Goal: Obtain resource: Obtain resource

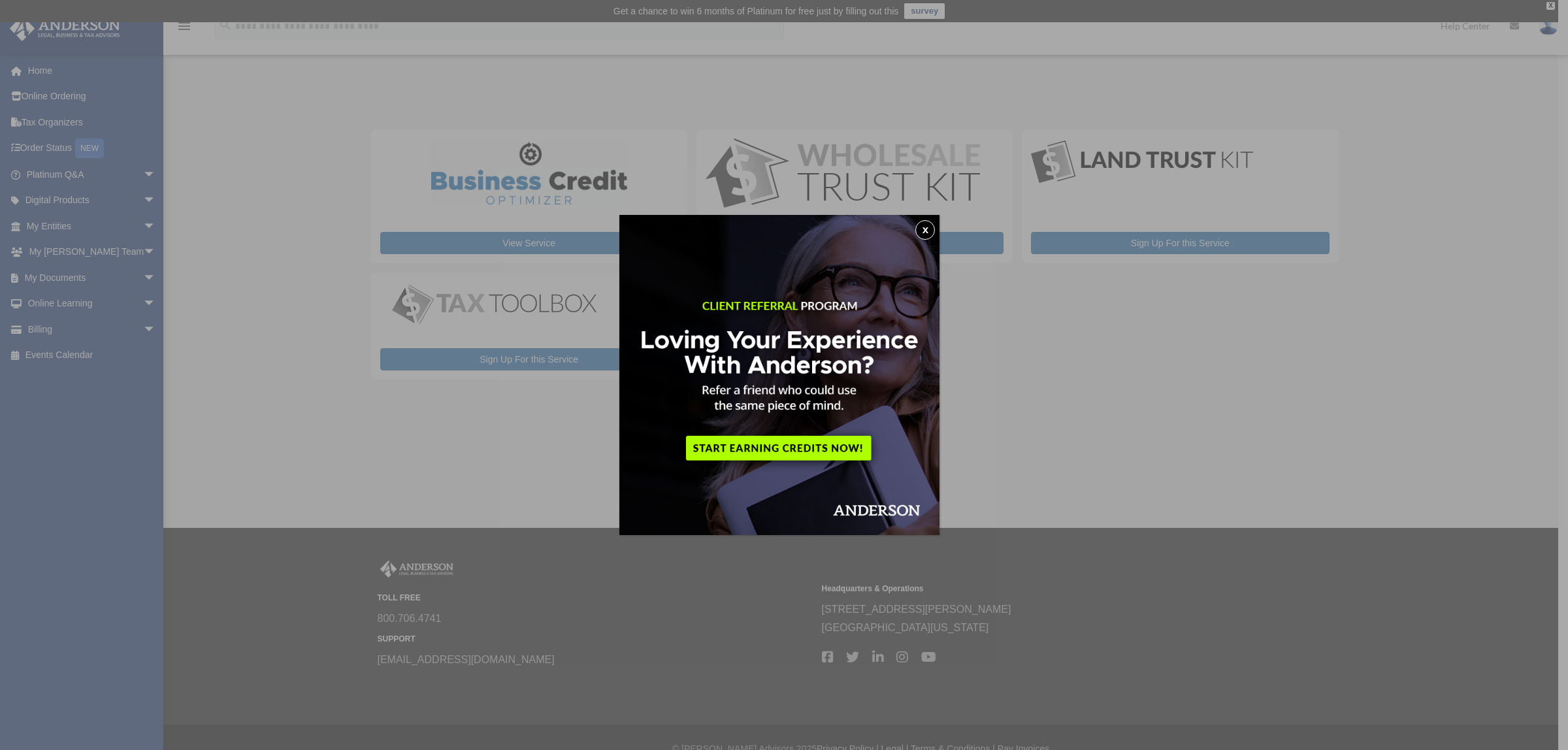
click at [929, 231] on button "x" at bounding box center [925, 230] width 19 height 19
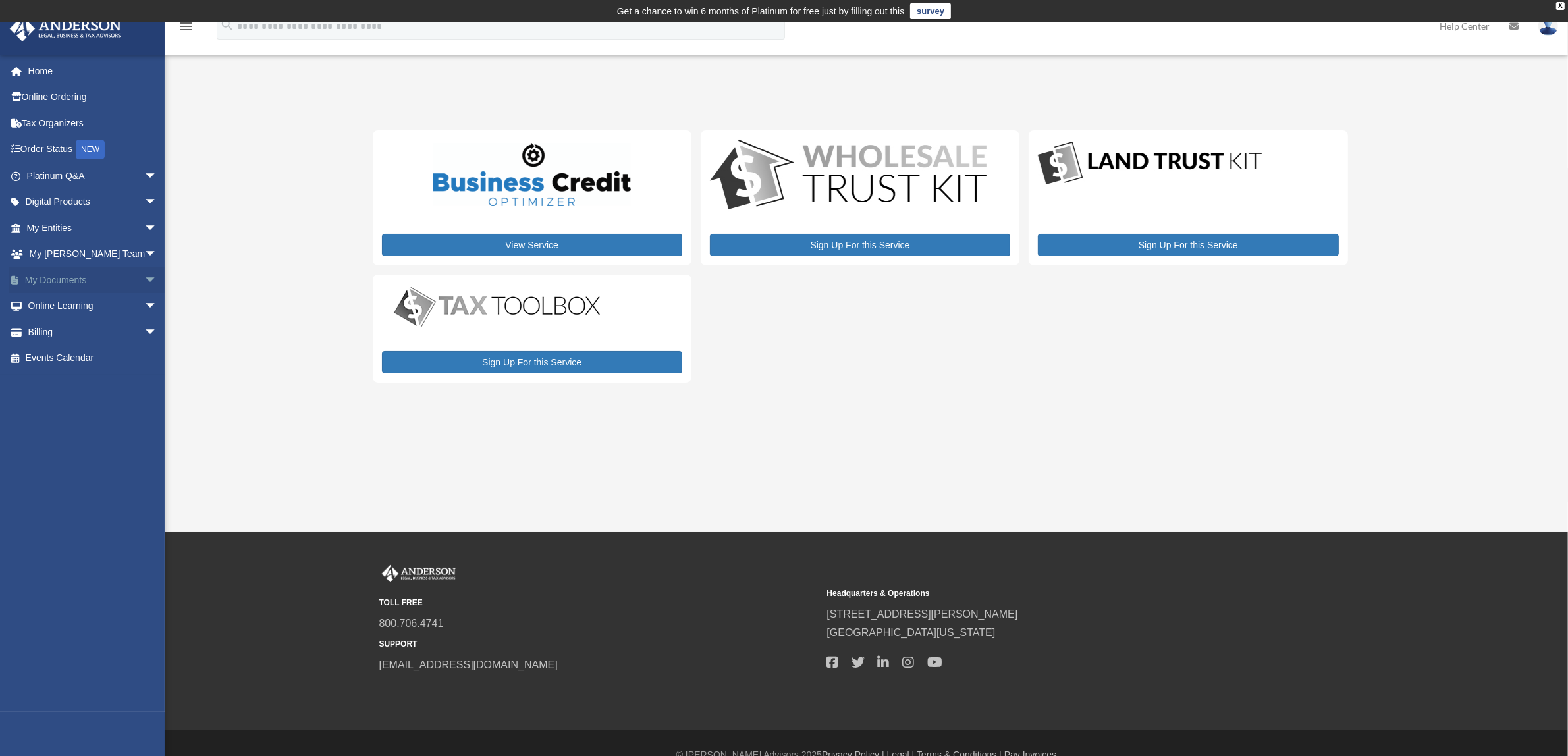
click at [145, 275] on span "arrow_drop_down" at bounding box center [157, 280] width 26 height 27
click at [77, 357] on link "Forms Library" at bounding box center [98, 357] width 159 height 26
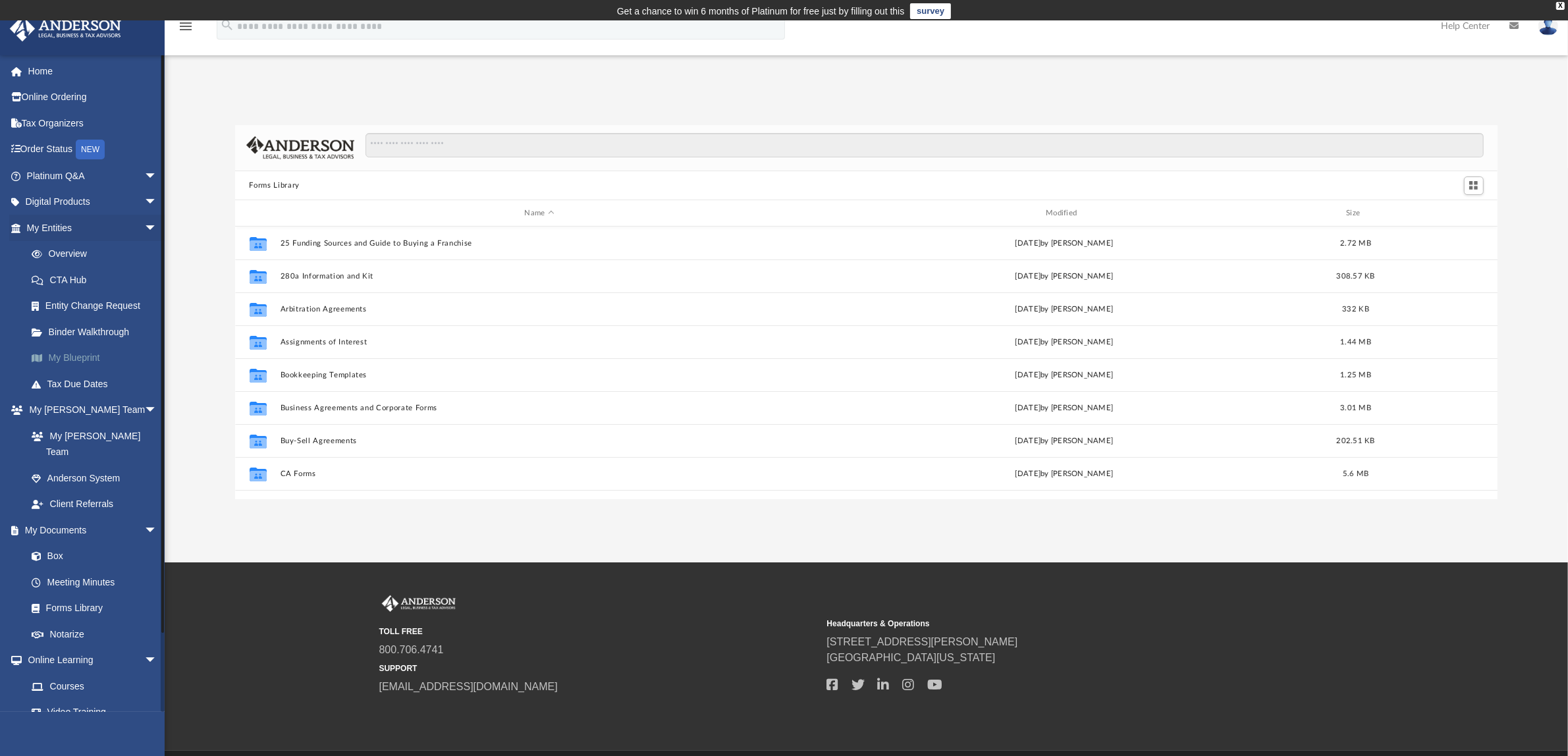
scroll to position [286, 1250]
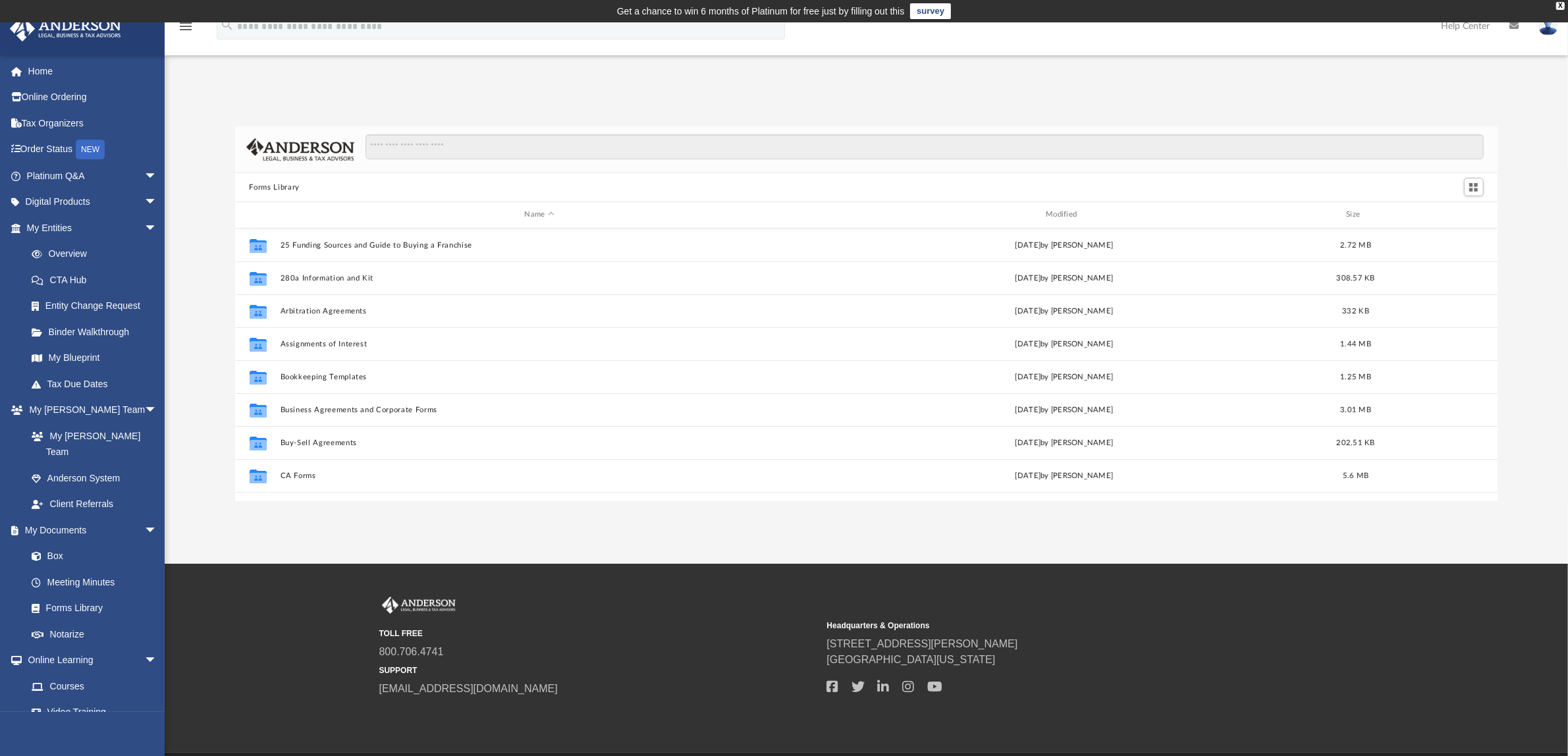
click at [206, 96] on div "App jessica_scarlet@yahoo.com Sign Out jessica_scarlet@yahoo.com Home Online Or…" at bounding box center [784, 293] width 1568 height 416
drag, startPoint x: 320, startPoint y: 559, endPoint x: 315, endPoint y: 555, distance: 6.4
click at [320, 559] on div "App jessica_scarlet@yahoo.com Sign Out jessica_scarlet@yahoo.com Home Online Or…" at bounding box center [784, 293] width 1568 height 541
click at [514, 148] on input "Search files and folders" at bounding box center [924, 147] width 1118 height 25
click at [485, 144] on input "Search files and folders" at bounding box center [924, 147] width 1118 height 25
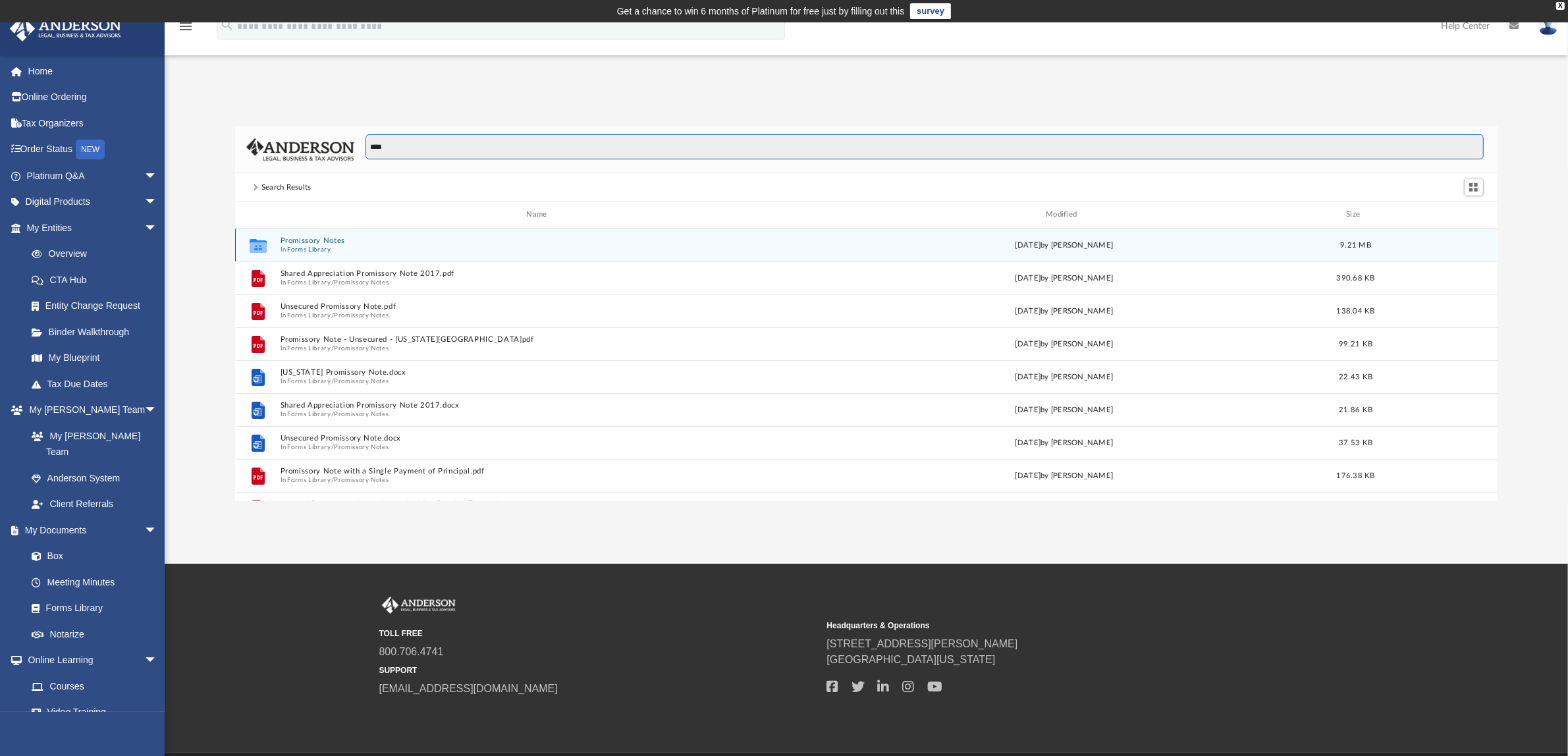
type input "****"
click at [321, 242] on button "Promissory Notes" at bounding box center [539, 240] width 519 height 9
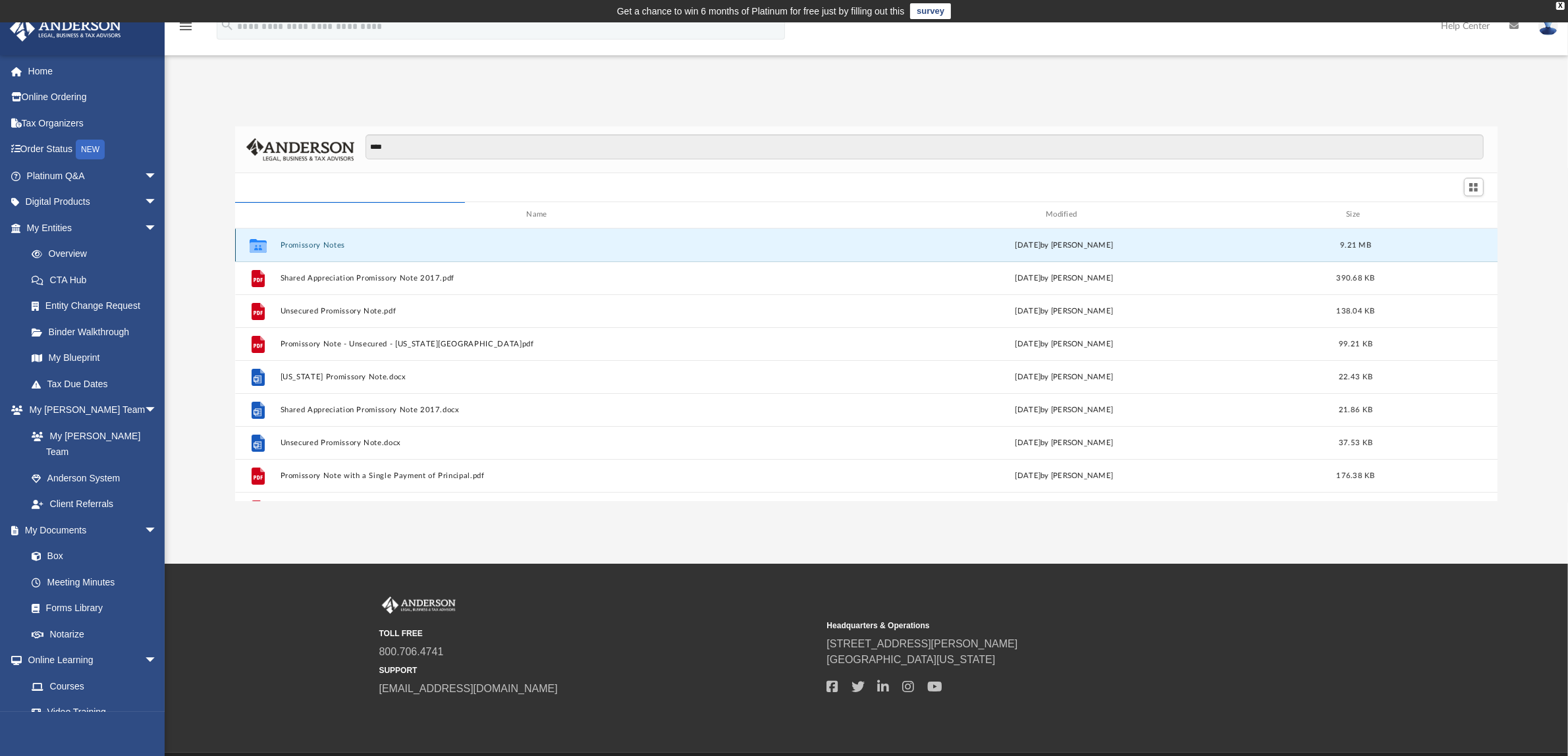
scroll to position [246, 1250]
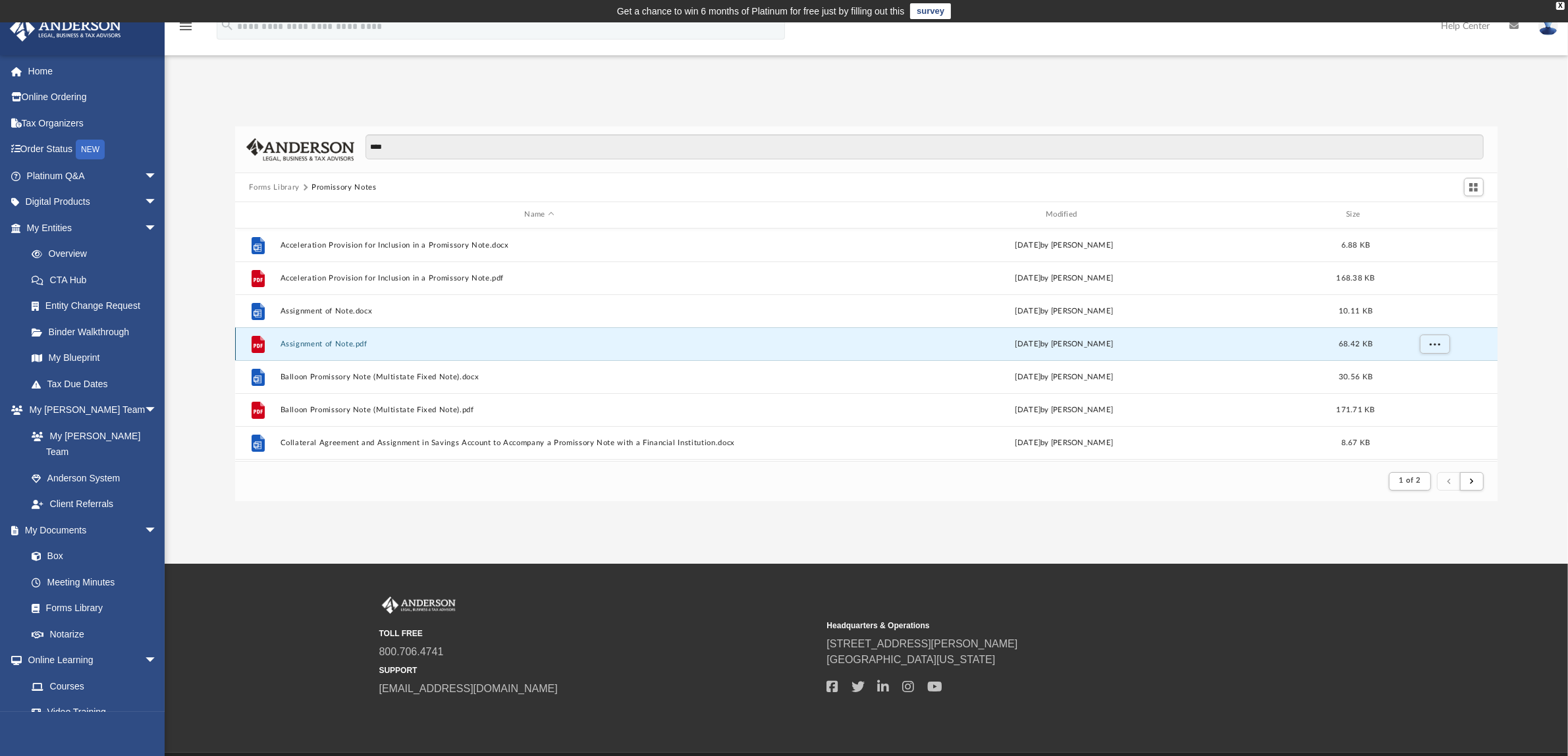
click at [341, 343] on button "Assignment of Note.pdf" at bounding box center [539, 344] width 519 height 9
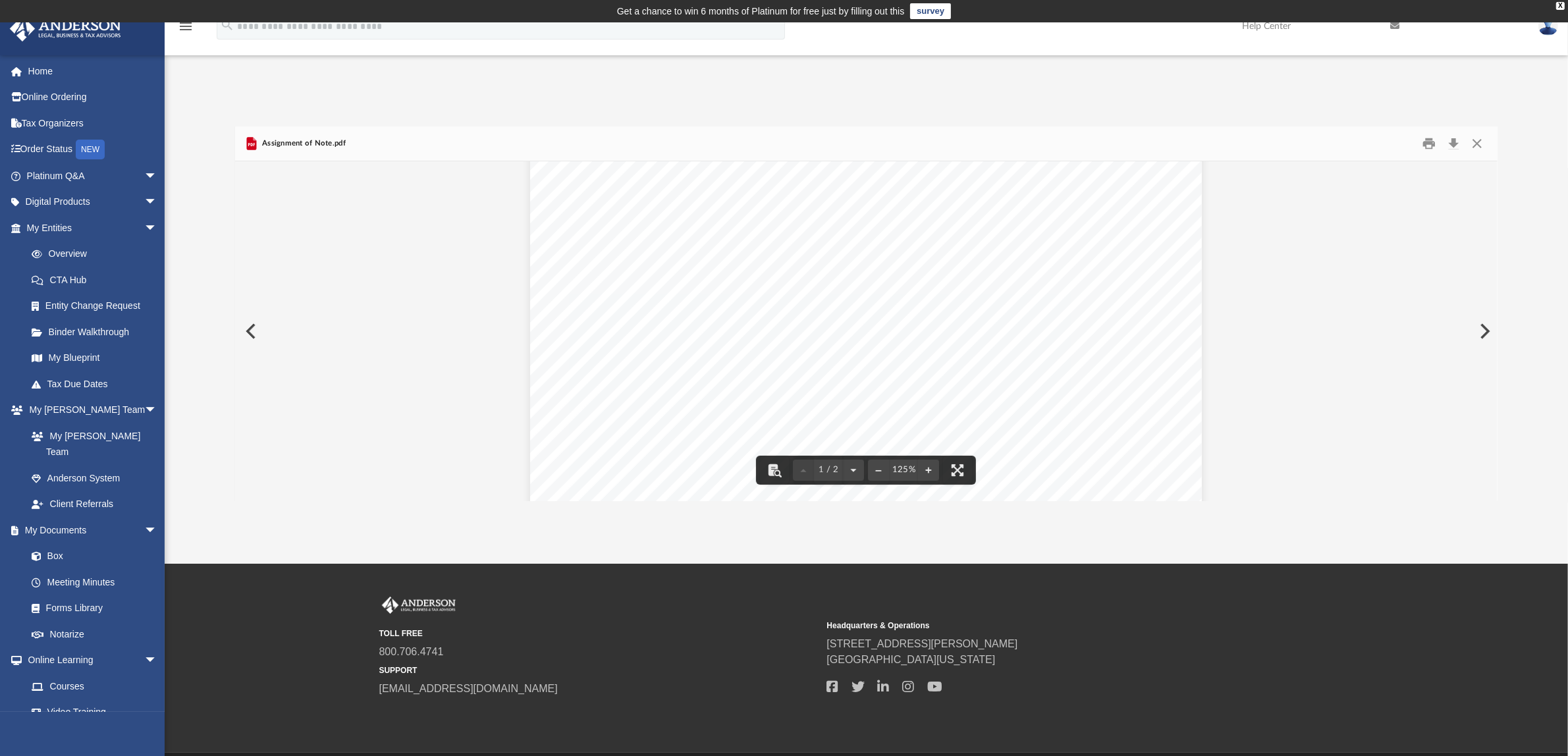
scroll to position [82, 0]
drag, startPoint x: 697, startPoint y: 326, endPoint x: 702, endPoint y: 341, distance: 15.8
click at [702, 341] on div "Assignment of Note Page 1 of 2 ASSIGNMENT OF NOTE THIS ASSIGNMENT is entered in…" at bounding box center [867, 524] width 672 height 869
click at [736, 344] on span "and assign unto Assignee all his/her right, title and interest in and to said P…" at bounding box center [866, 348] width 513 height 13
click at [662, 366] on span "unpaid principal balance of said Promissory Note is $___________________ as of …" at bounding box center [867, 371] width 514 height 13
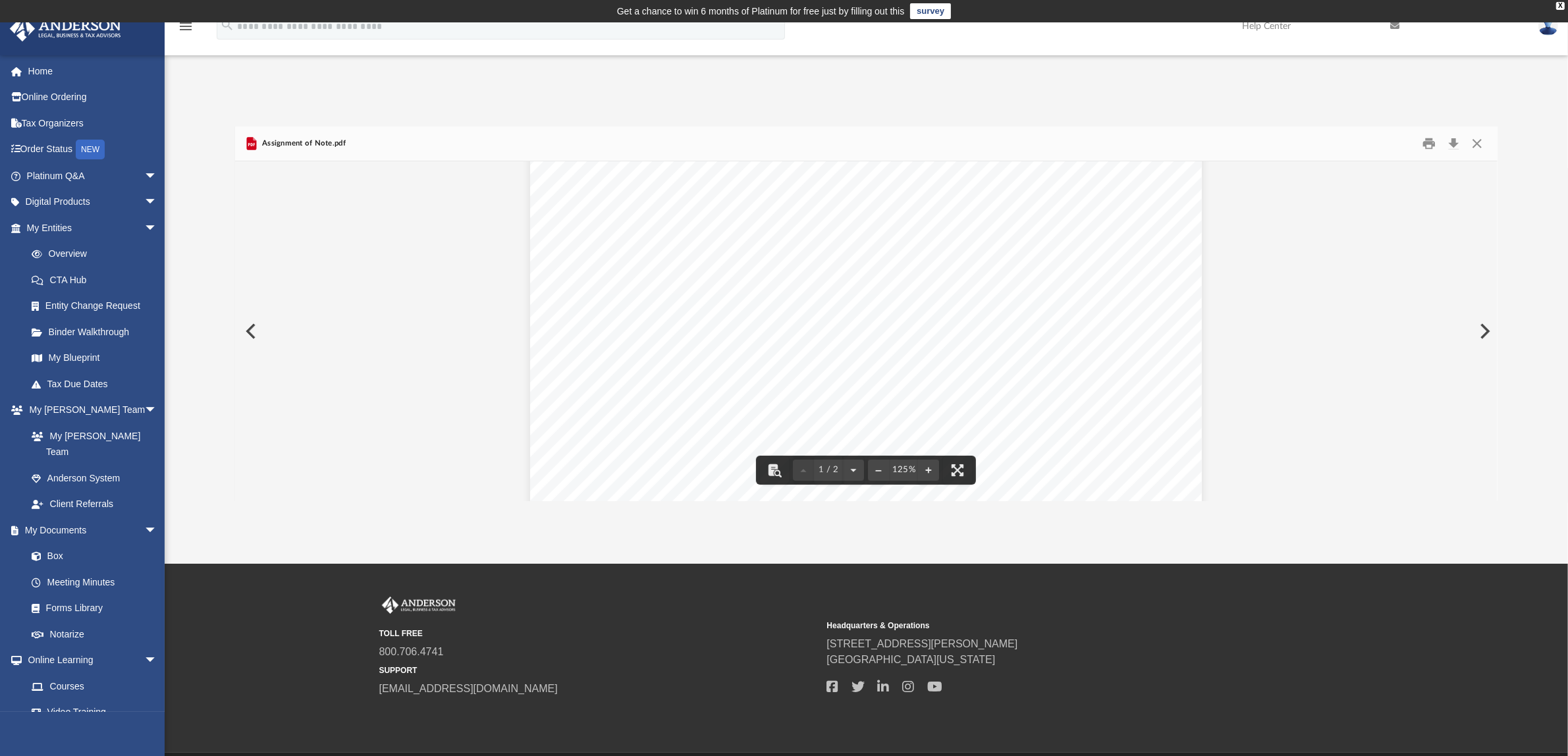
scroll to position [411, 0]
drag, startPoint x: 951, startPoint y: 305, endPoint x: 706, endPoint y: 309, distance: 245.0
click at [706, 309] on span "This assignment is absolute and without recourse against Assignor." at bounding box center [785, 309] width 353 height 13
click at [642, 387] on span "above referenced Promissory Note has been assigned to ______________________, A…" at bounding box center [859, 388] width 499 height 13
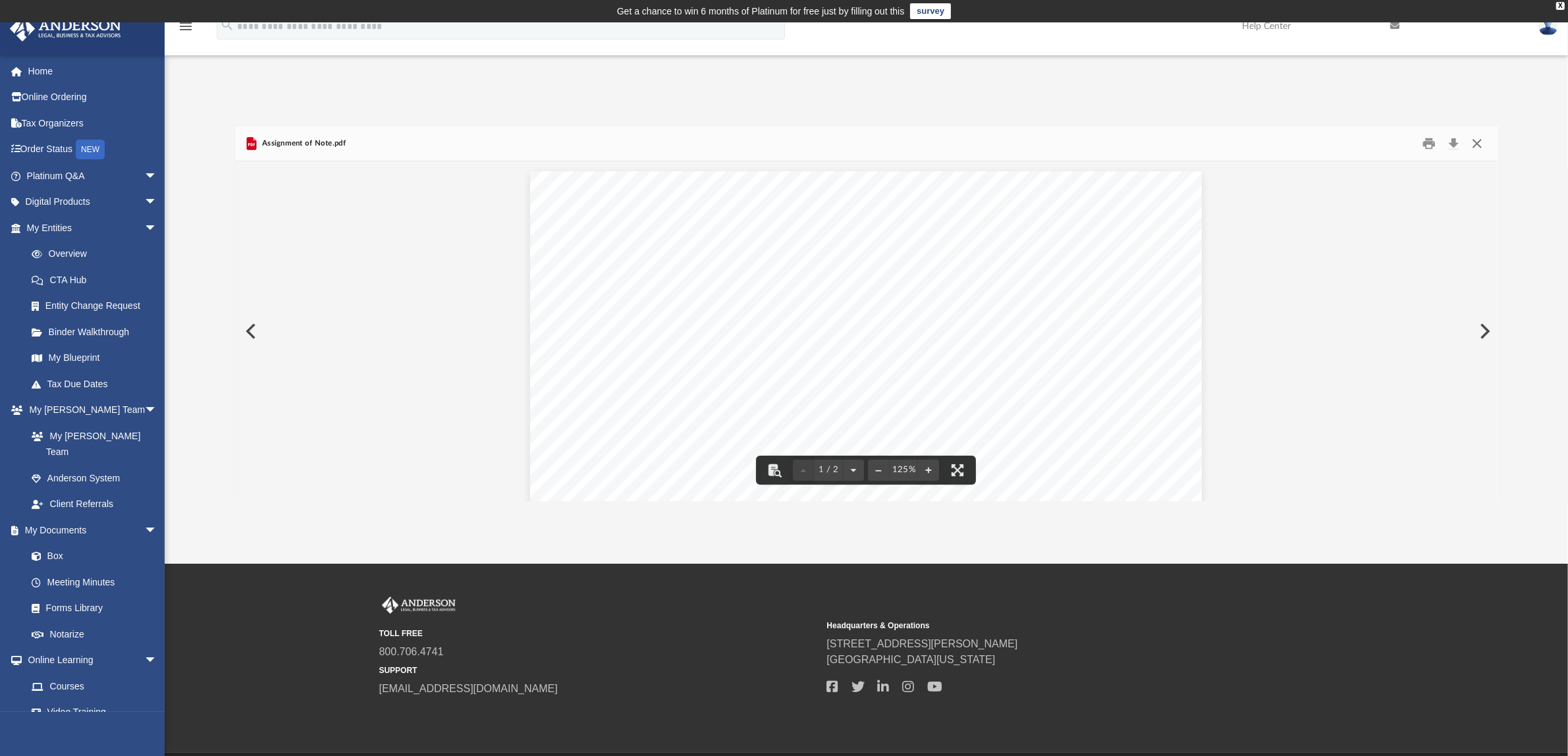
click at [1477, 143] on button "Close" at bounding box center [1477, 144] width 23 height 21
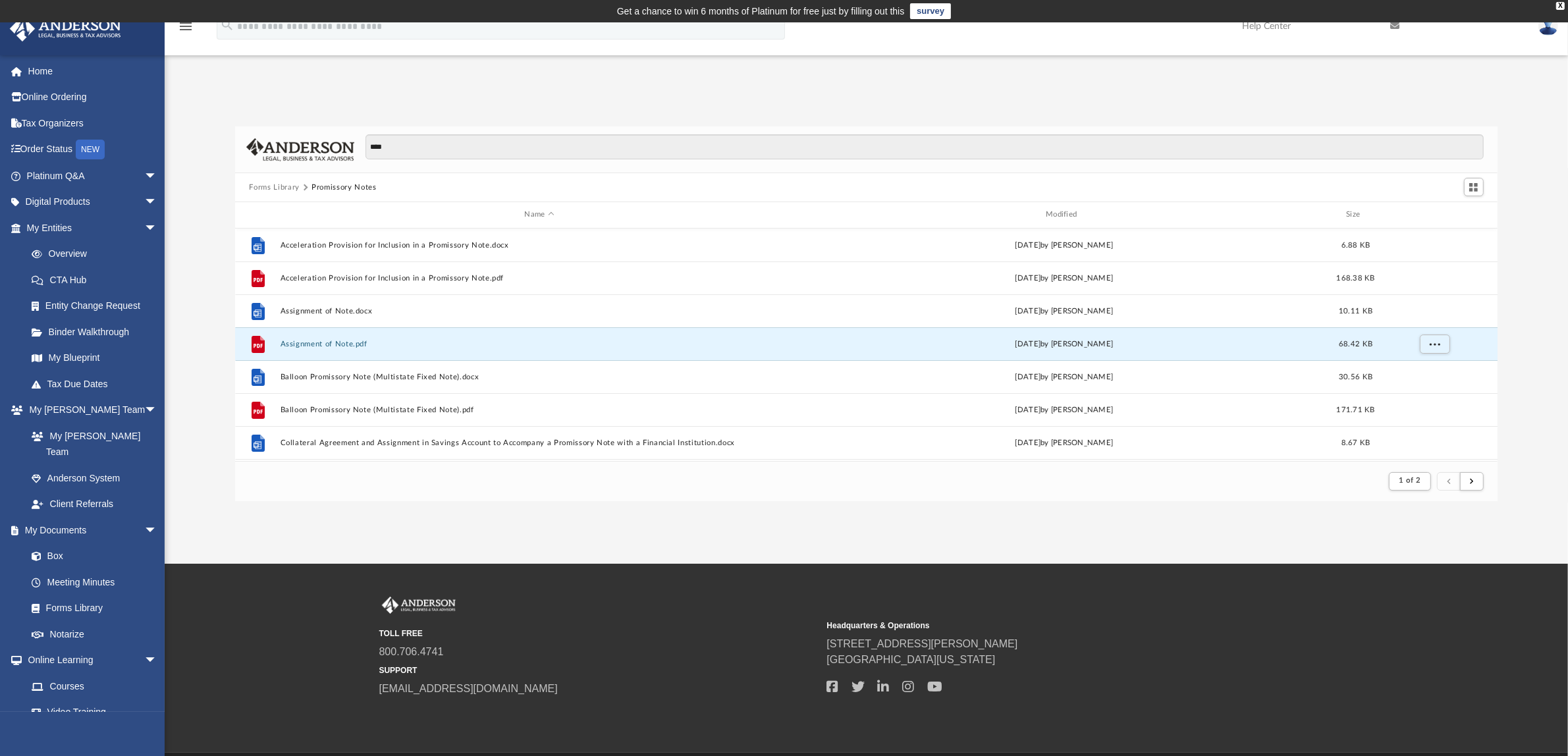
click at [275, 182] on button "Forms Library" at bounding box center [274, 188] width 50 height 12
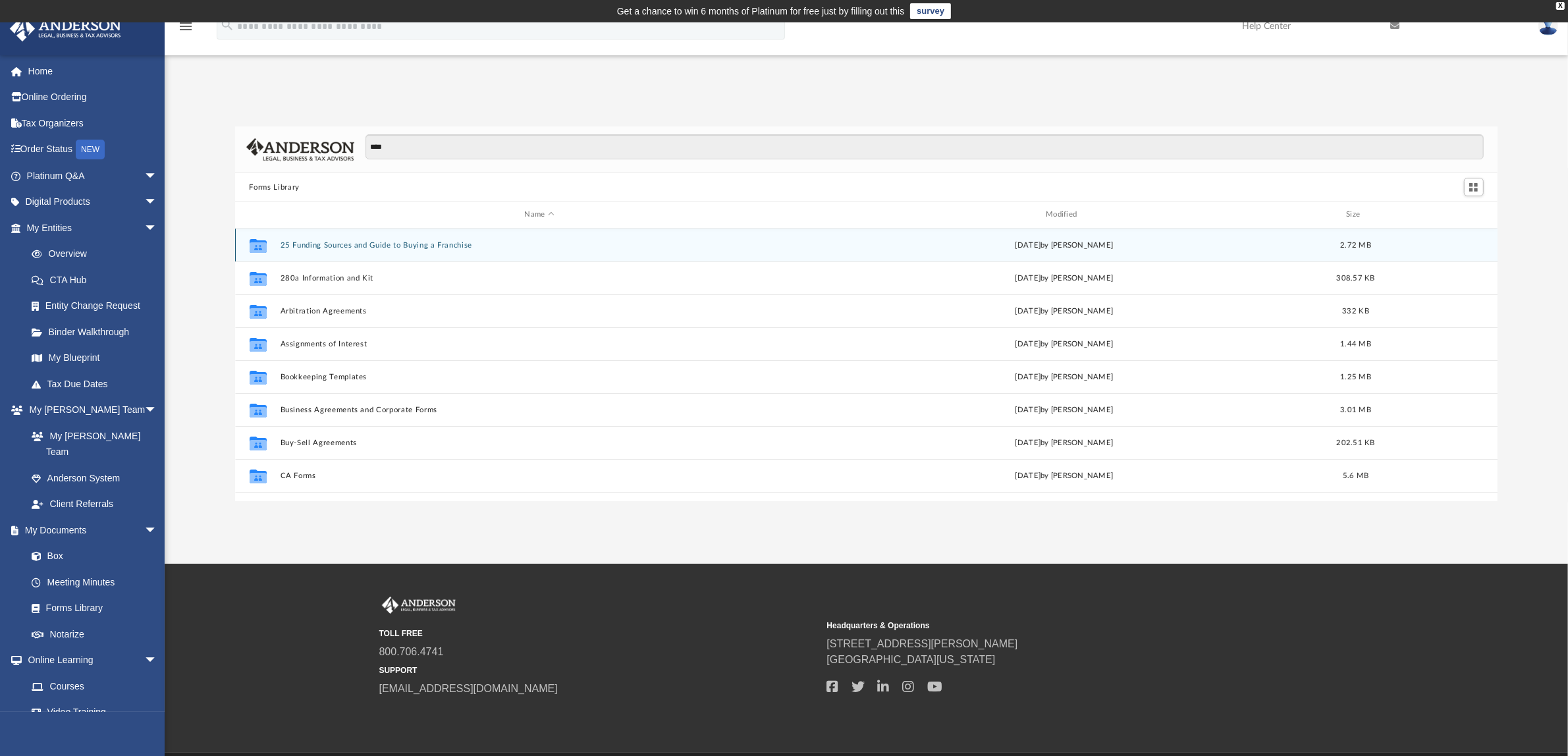
scroll to position [286, 1250]
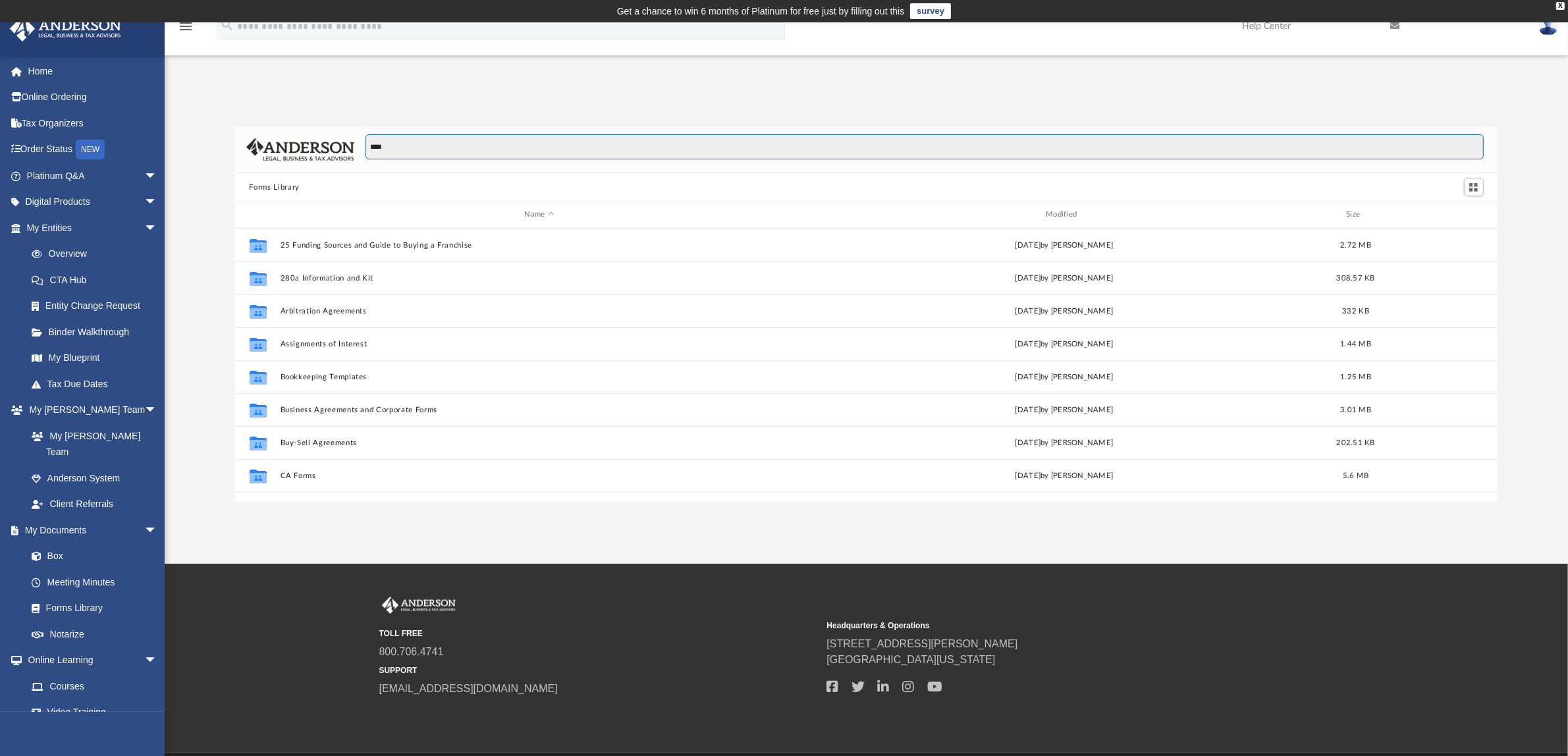
click at [436, 144] on input "****" at bounding box center [924, 147] width 1118 height 25
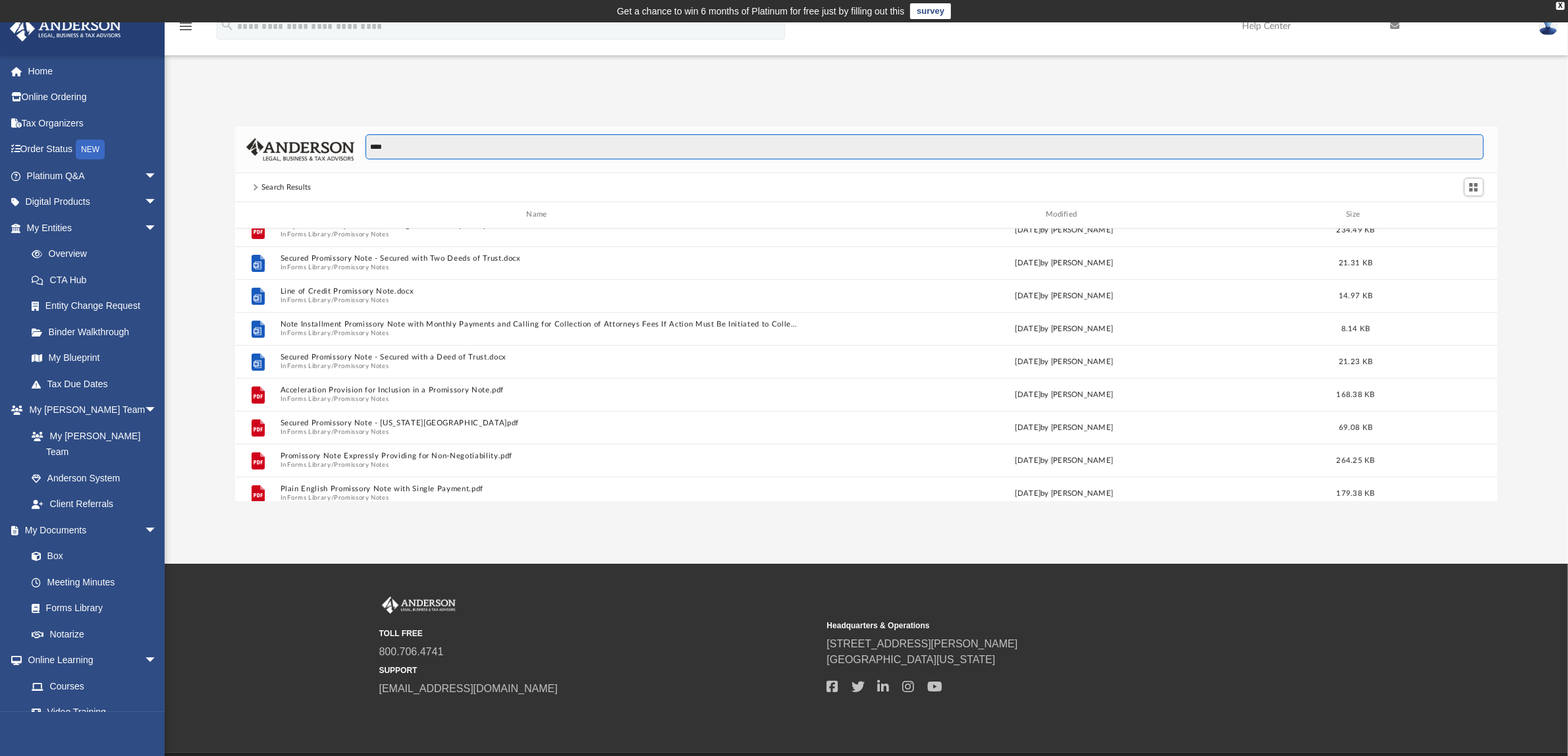
scroll to position [741, 0]
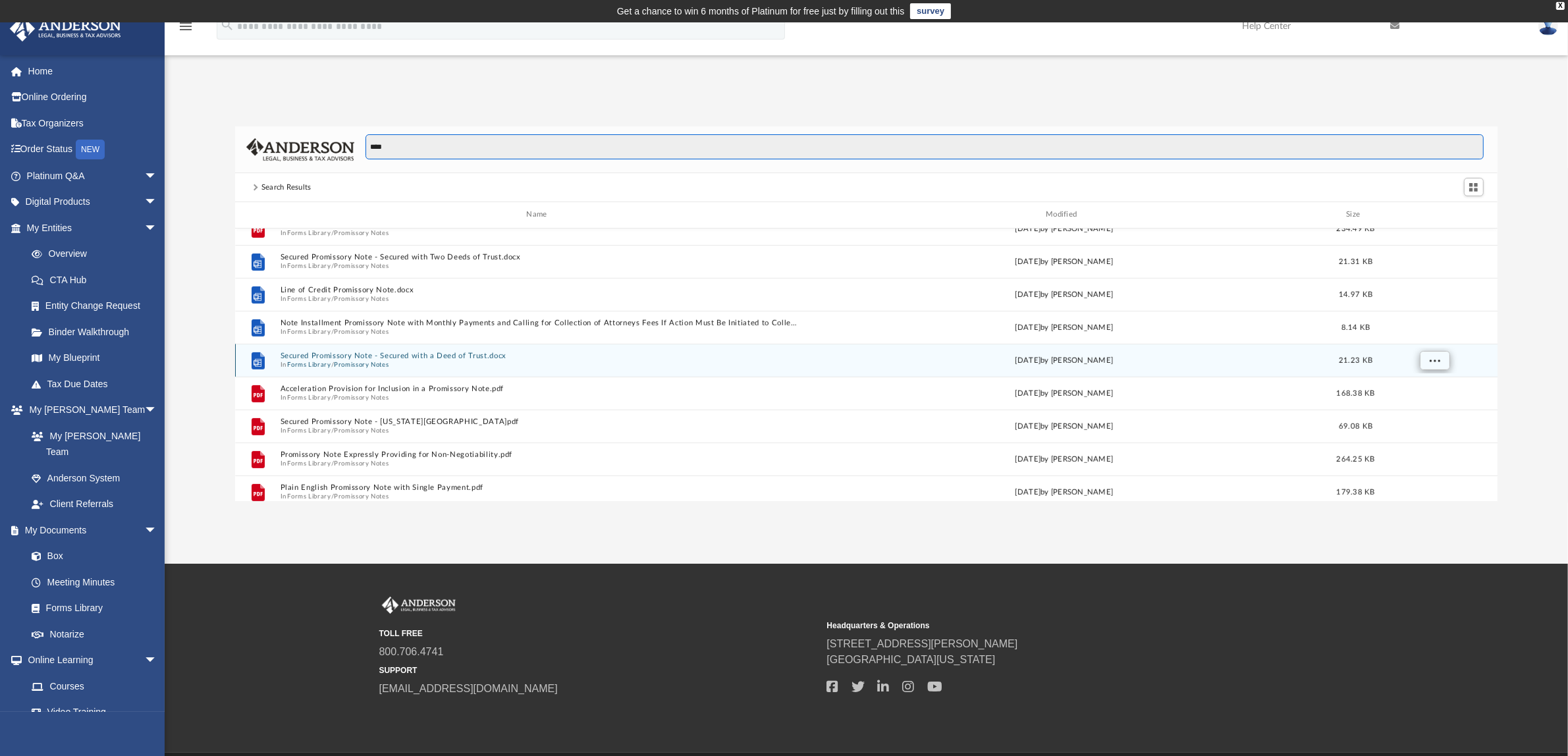
type input "****"
click at [1436, 360] on span "More options" at bounding box center [1434, 359] width 11 height 7
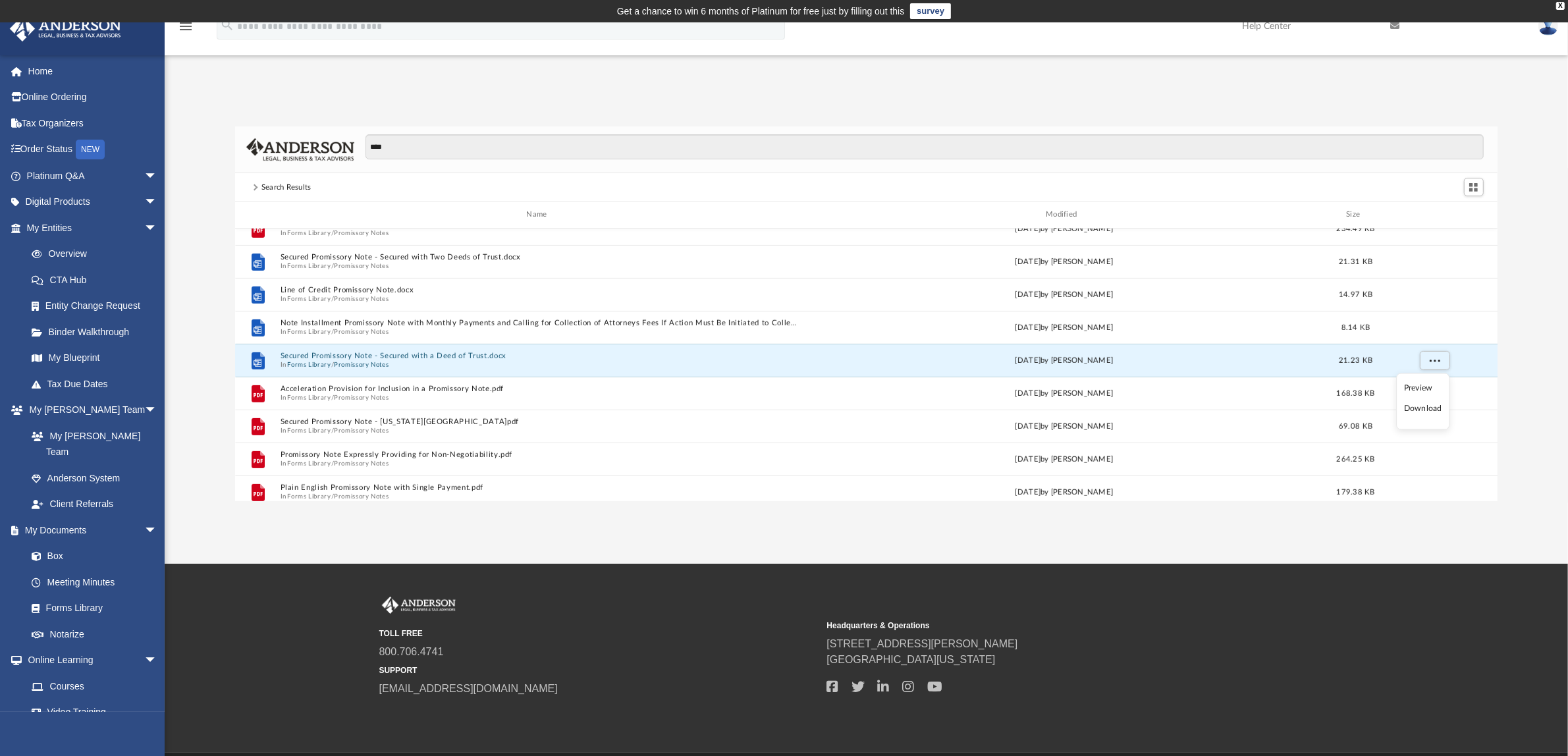
click at [1422, 409] on li "Download" at bounding box center [1423, 408] width 38 height 14
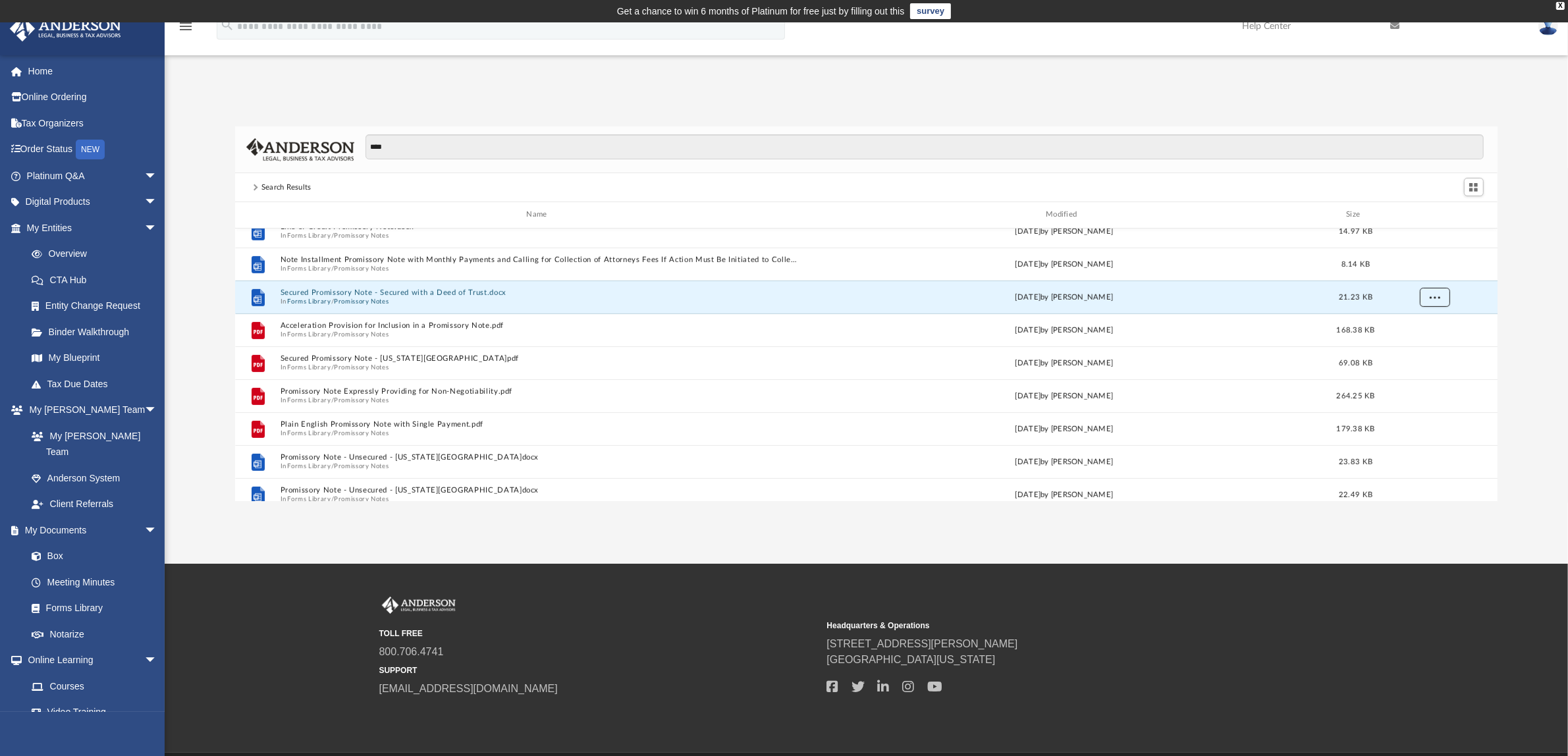
scroll to position [823, 0]
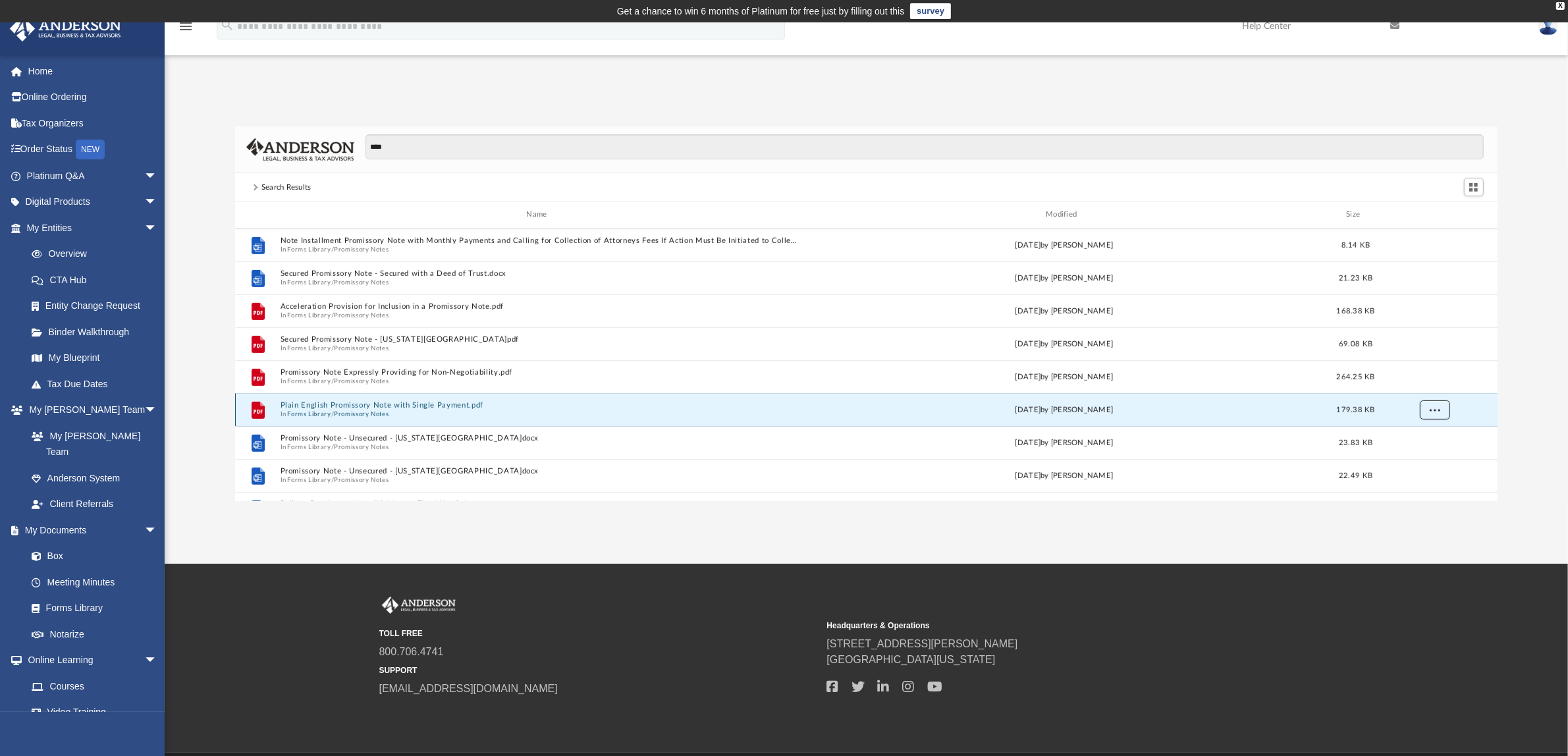
click at [1431, 413] on button "More options" at bounding box center [1434, 409] width 30 height 20
click at [1420, 456] on li "Download" at bounding box center [1423, 458] width 38 height 14
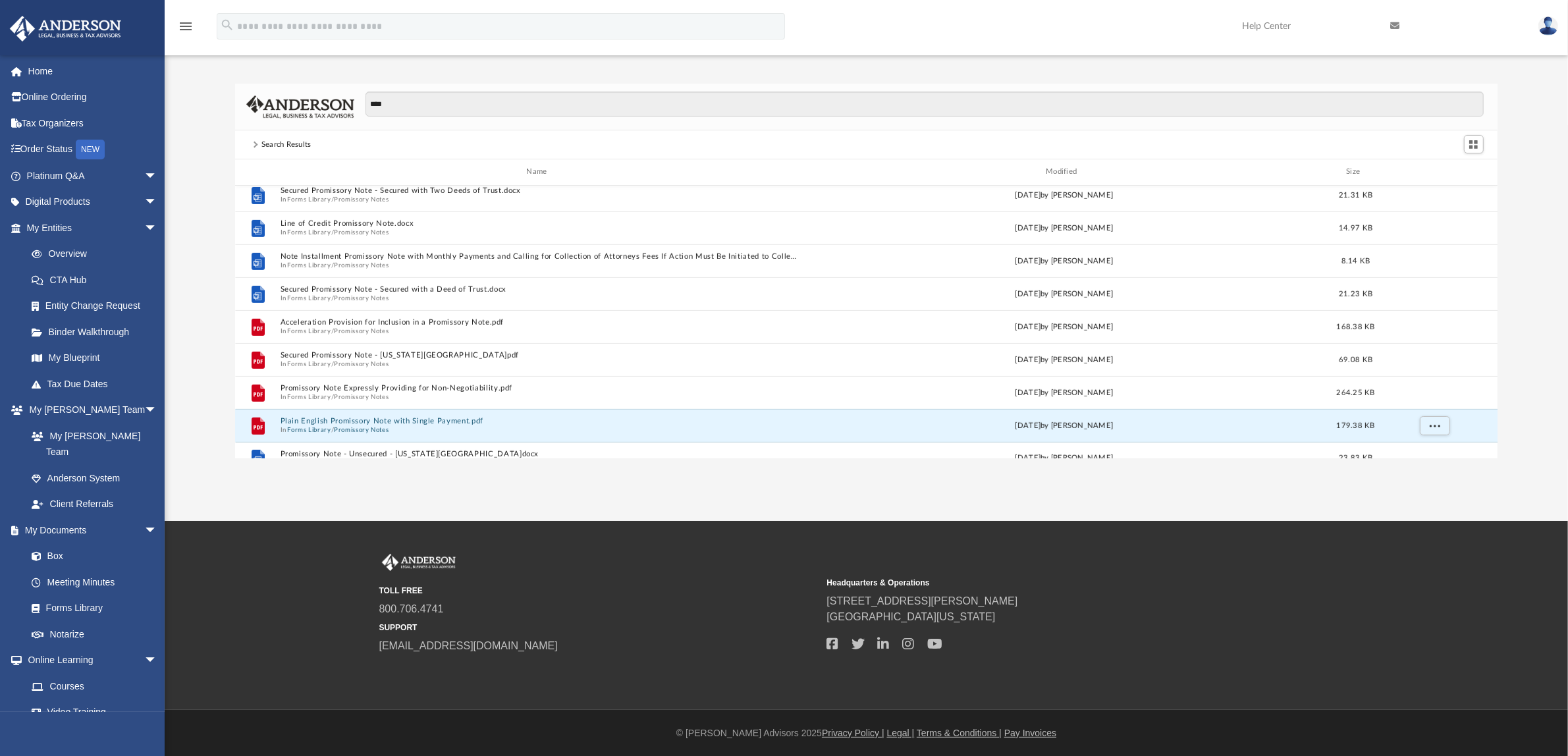
scroll to position [683, 0]
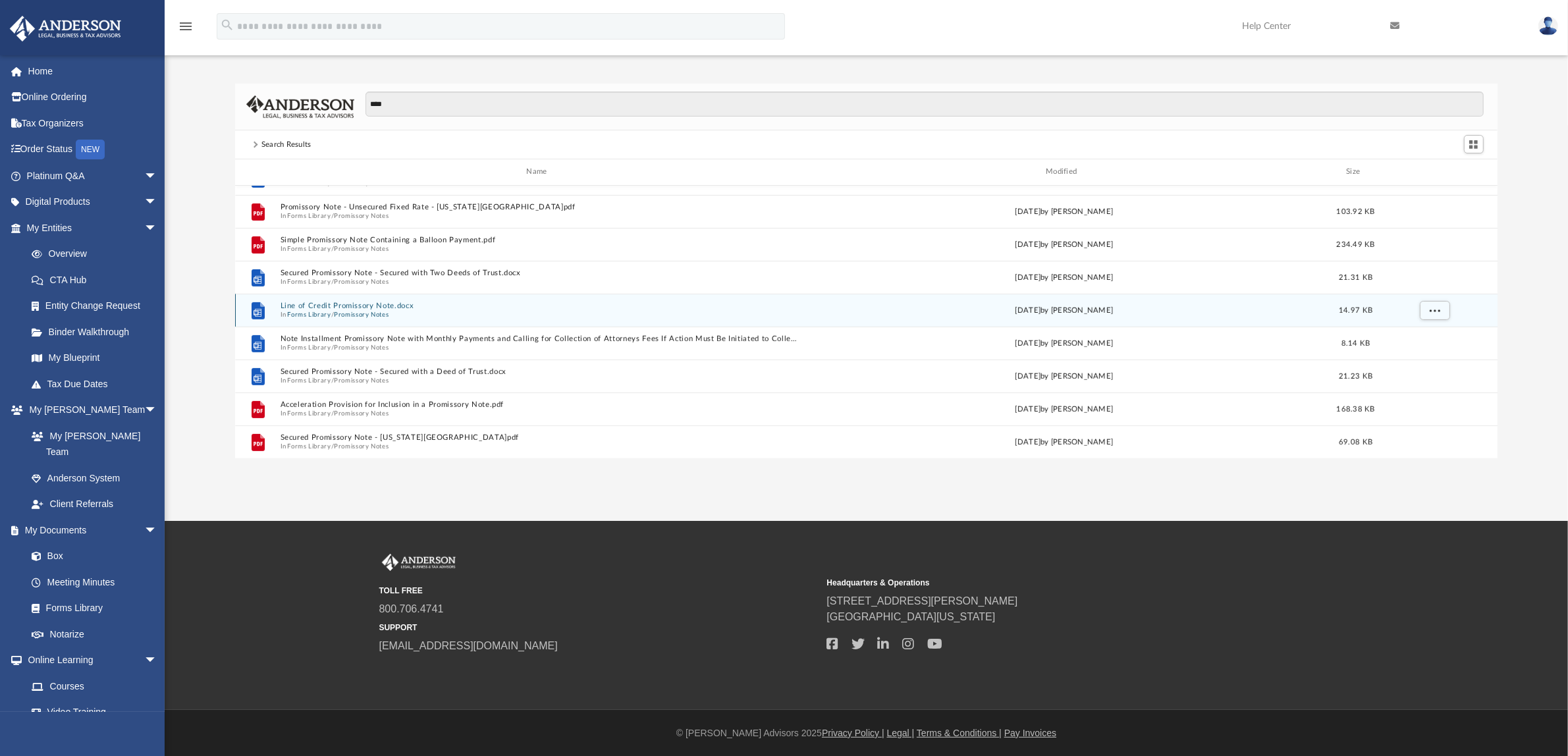
click at [350, 303] on button "Line of Credit Promissory Note.docx" at bounding box center [539, 306] width 519 height 9
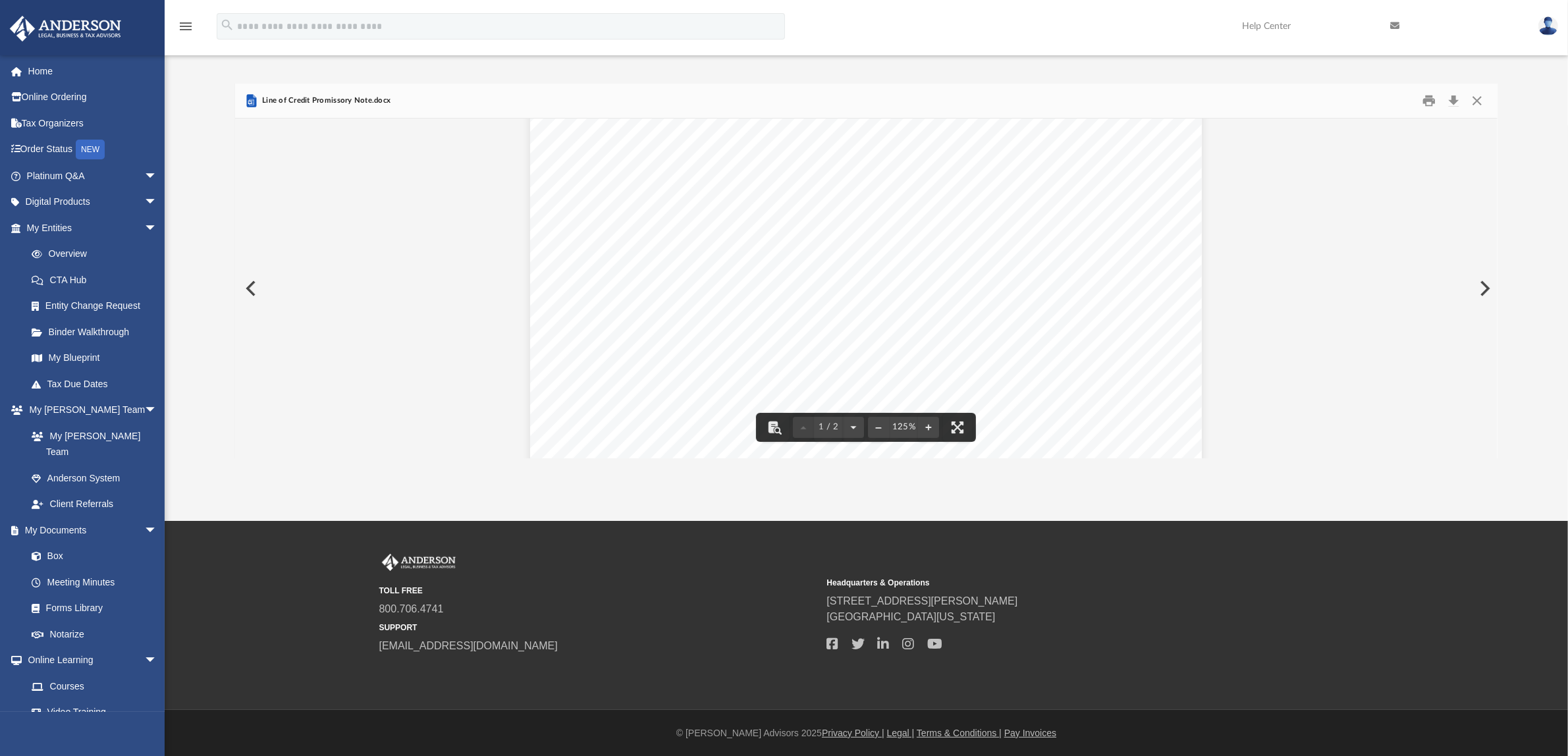
scroll to position [329, 0]
click at [682, 338] on span "events:" at bounding box center [683, 340] width 37 height 13
click at [1453, 98] on button "Download" at bounding box center [1455, 101] width 23 height 21
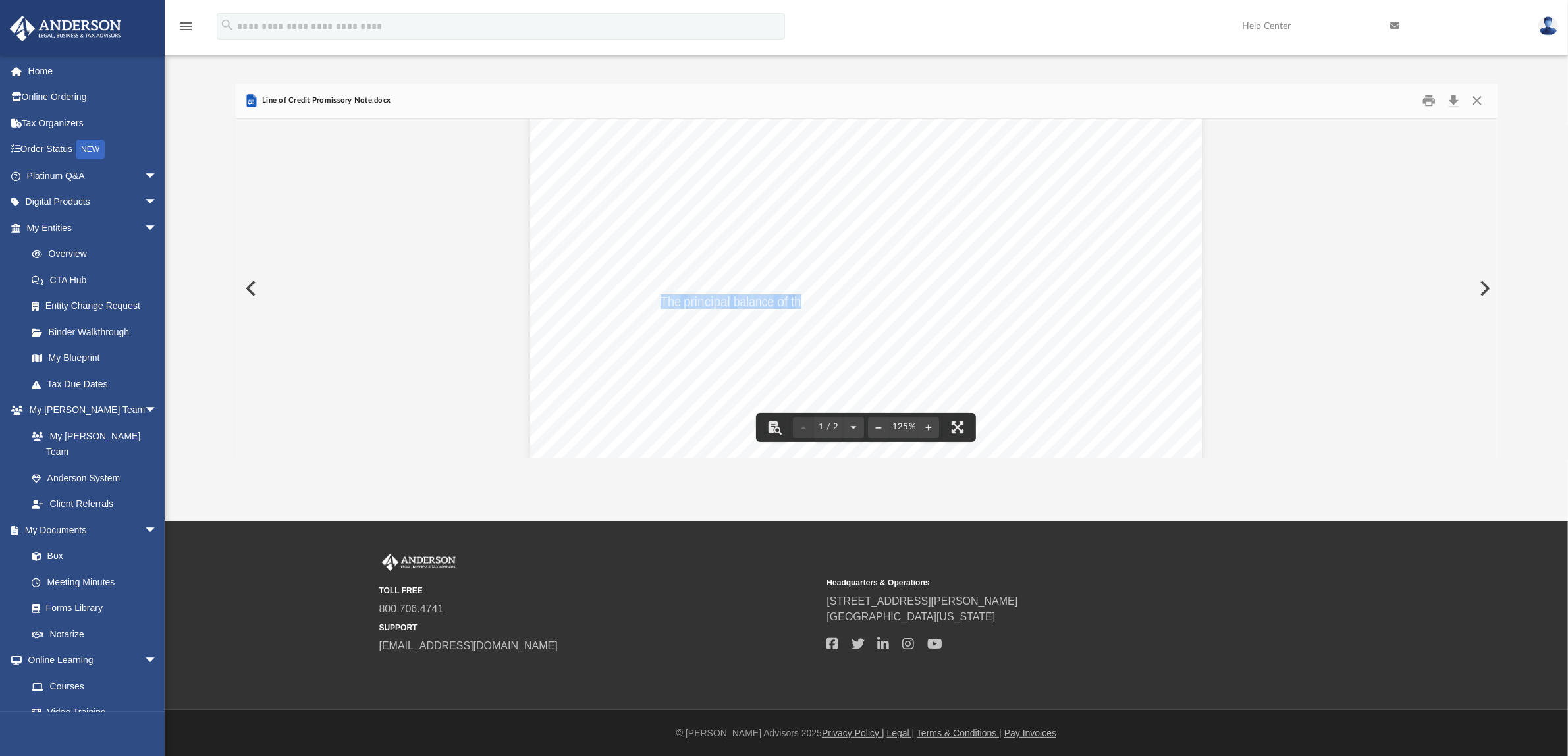
drag, startPoint x: 656, startPoint y: 298, endPoint x: 791, endPoint y: 298, distance: 135.0
click at [872, 298] on span "be" at bounding box center [876, 301] width 13 height 13
drag, startPoint x: 1012, startPoint y: 313, endPoint x: 848, endPoint y: 311, distance: 164.0
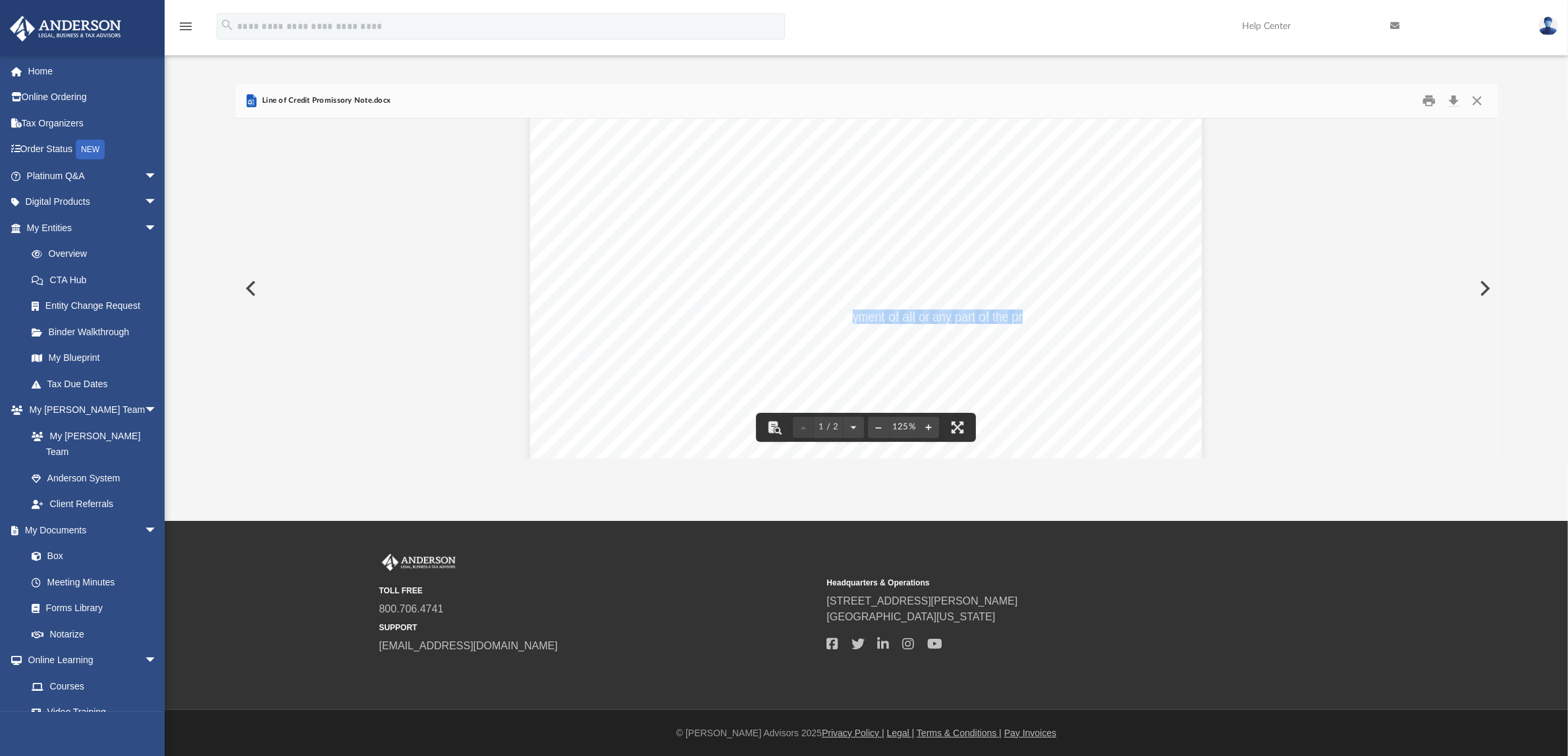
click at [903, 241] on span "annum." at bounding box center [914, 240] width 39 height 13
click at [897, 225] on span "principal" at bounding box center [889, 226] width 47 height 13
click at [664, 241] on span "the" at bounding box center [672, 240] width 16 height 13
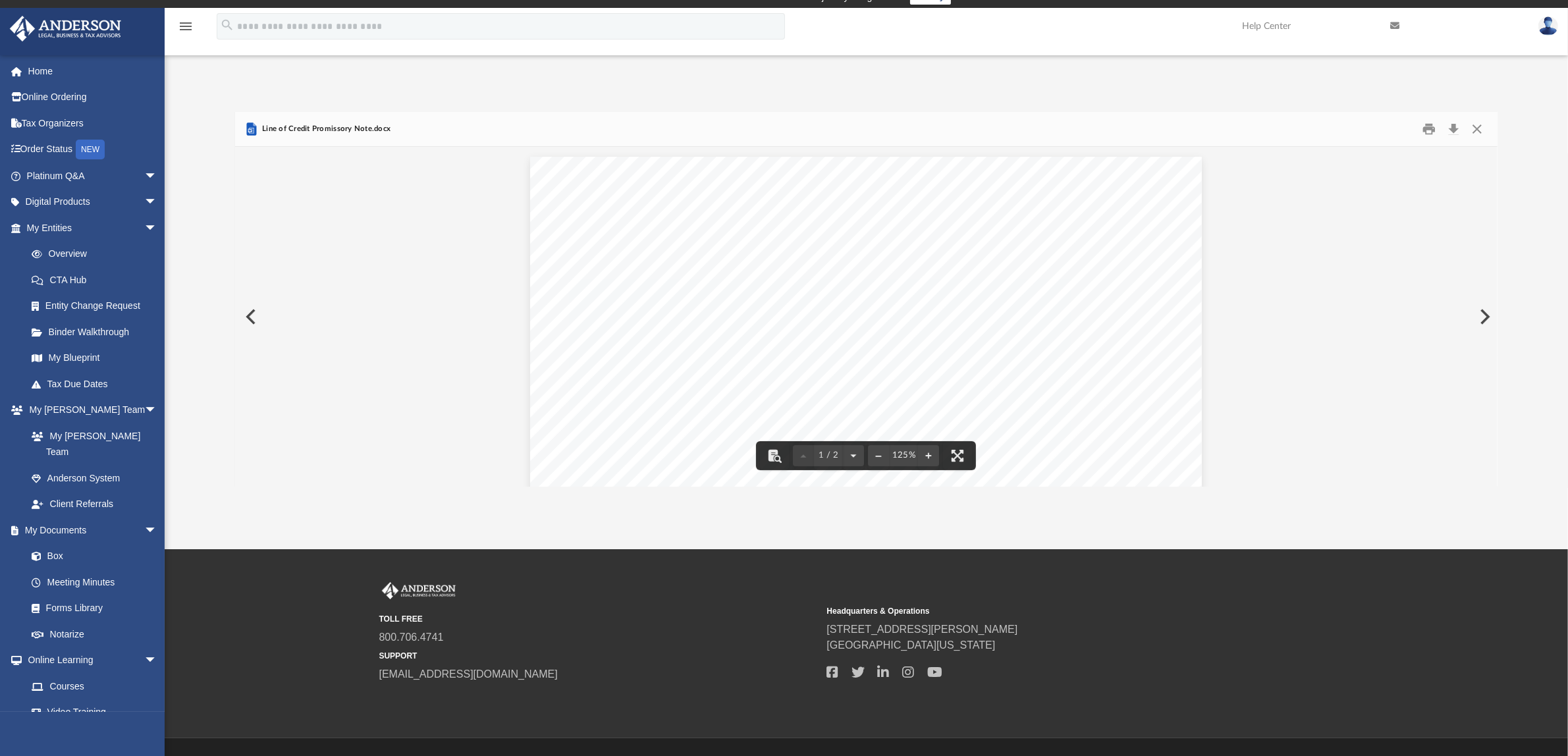
scroll to position [0, 0]
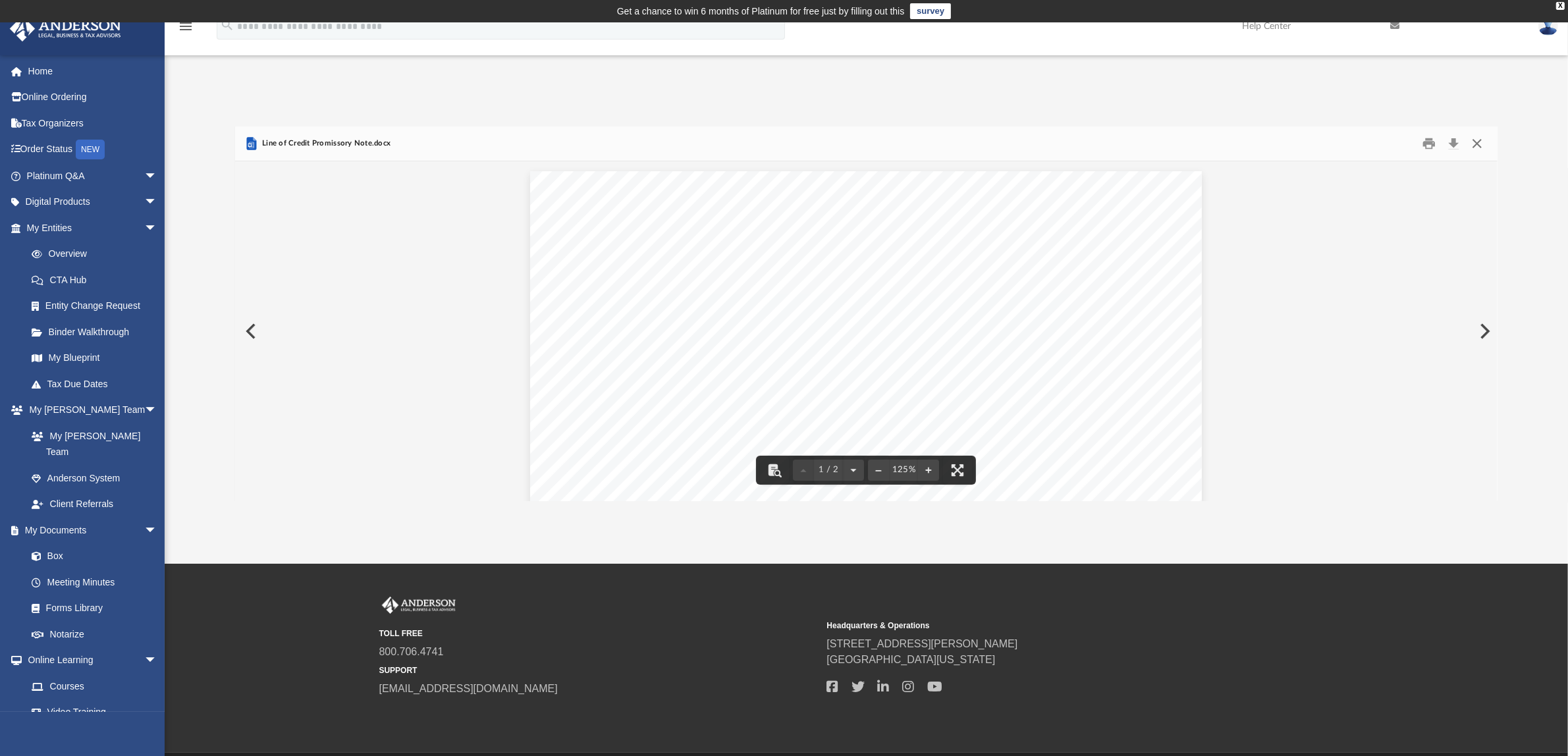
click at [1479, 144] on button "Close" at bounding box center [1477, 144] width 23 height 21
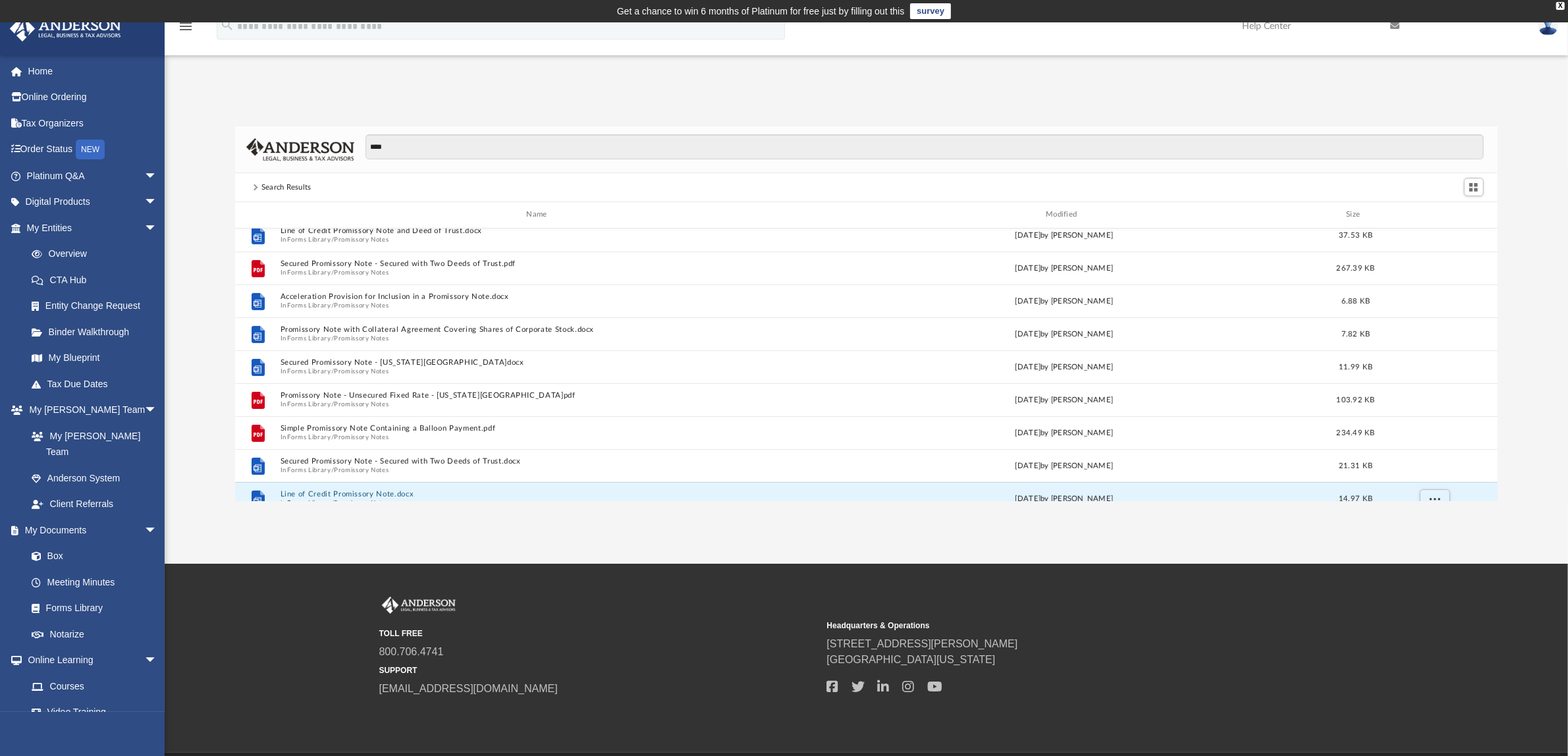
scroll to position [518, 0]
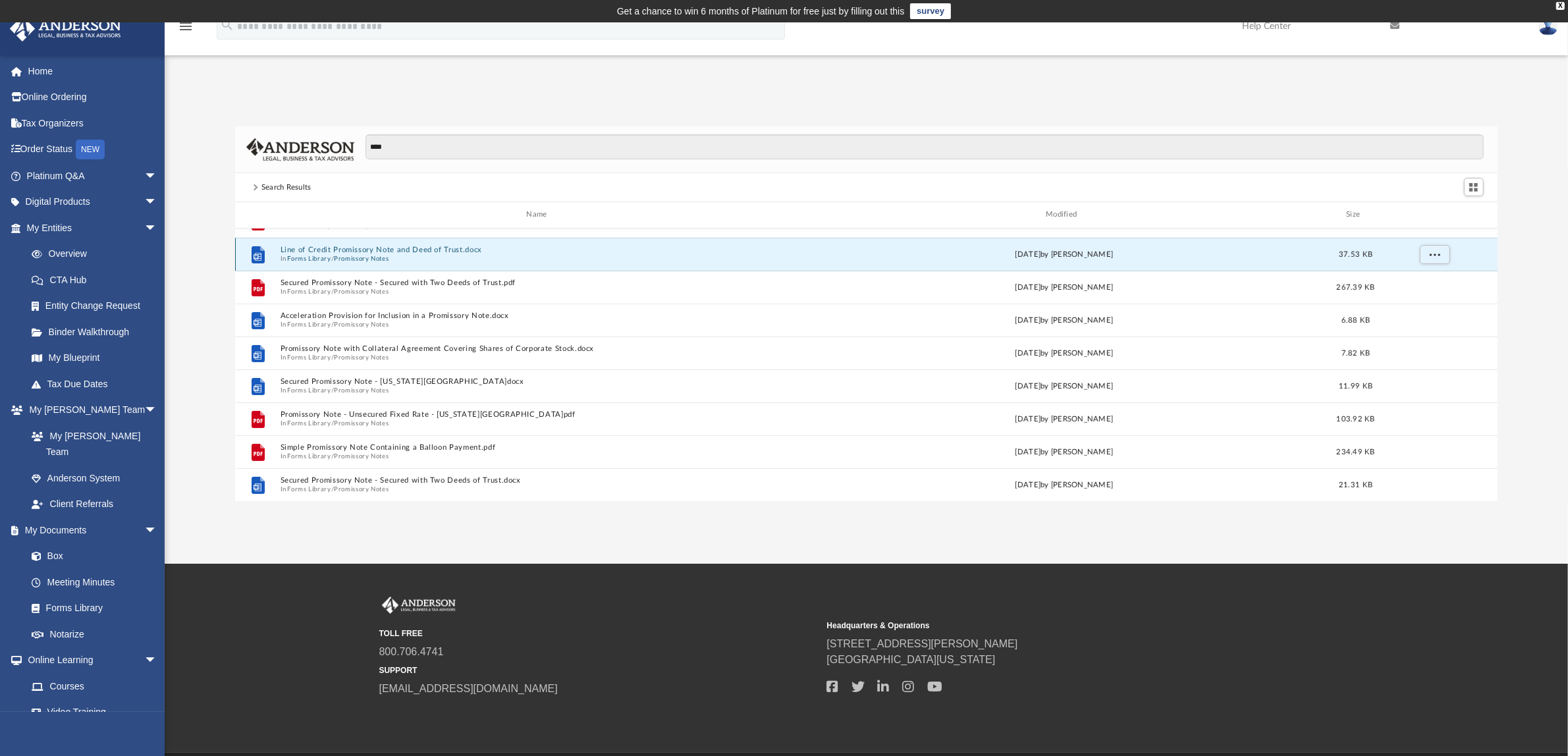
click at [357, 249] on button "Line of Credit Promissory Note and Deed of Trust.docx" at bounding box center [539, 250] width 519 height 9
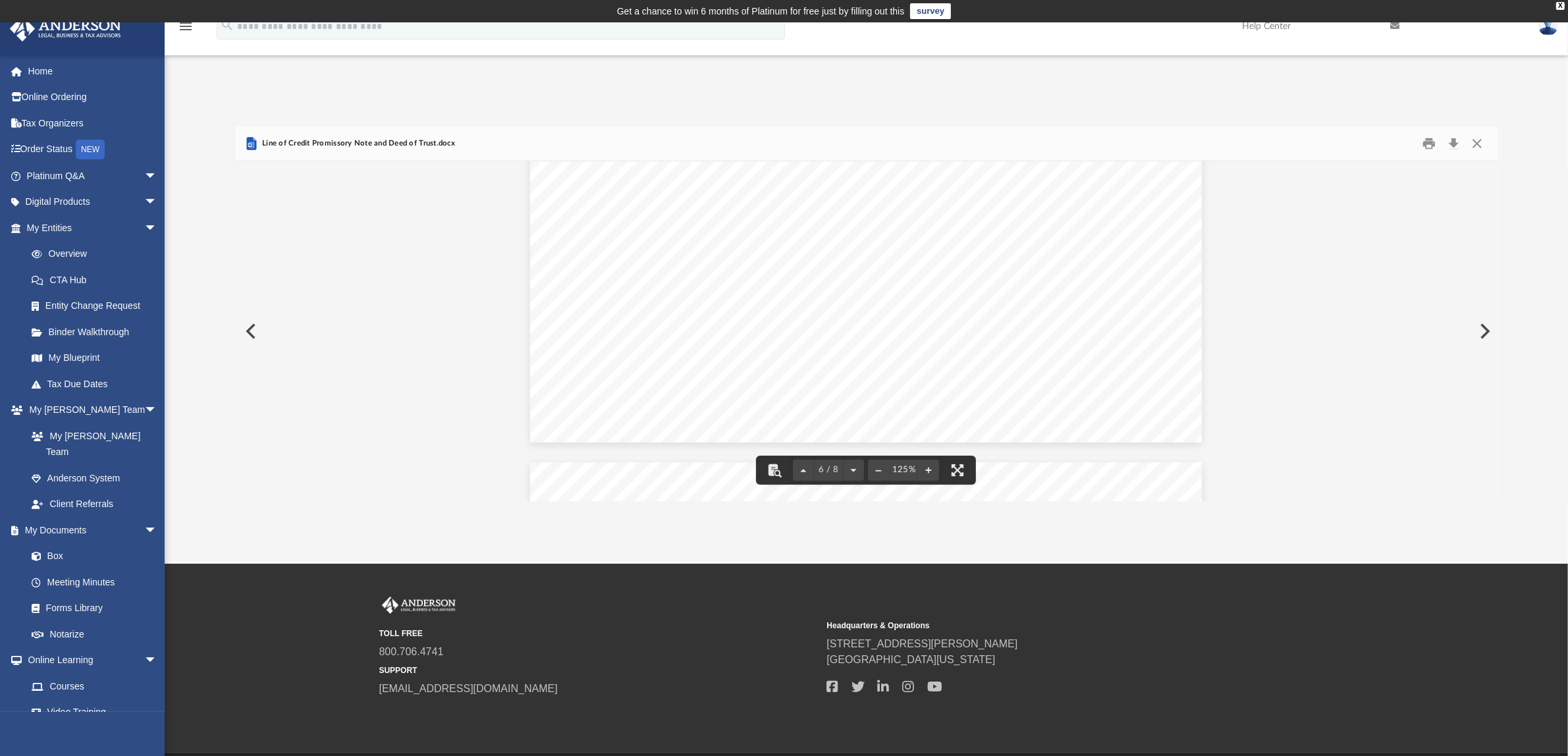
scroll to position [4468, 0]
click at [1451, 145] on button "Download" at bounding box center [1455, 144] width 23 height 21
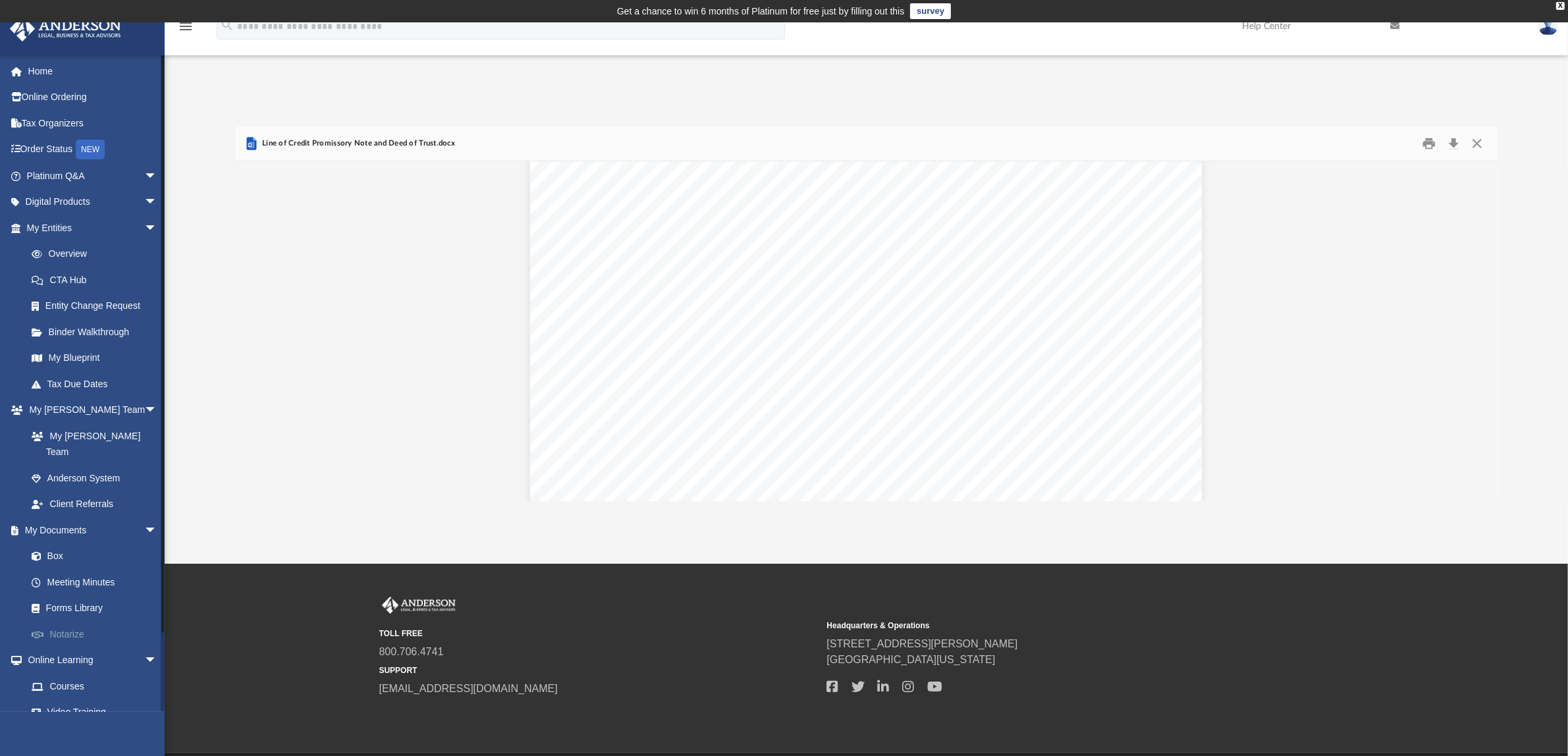
click at [71, 621] on link "Notarize" at bounding box center [98, 634] width 159 height 26
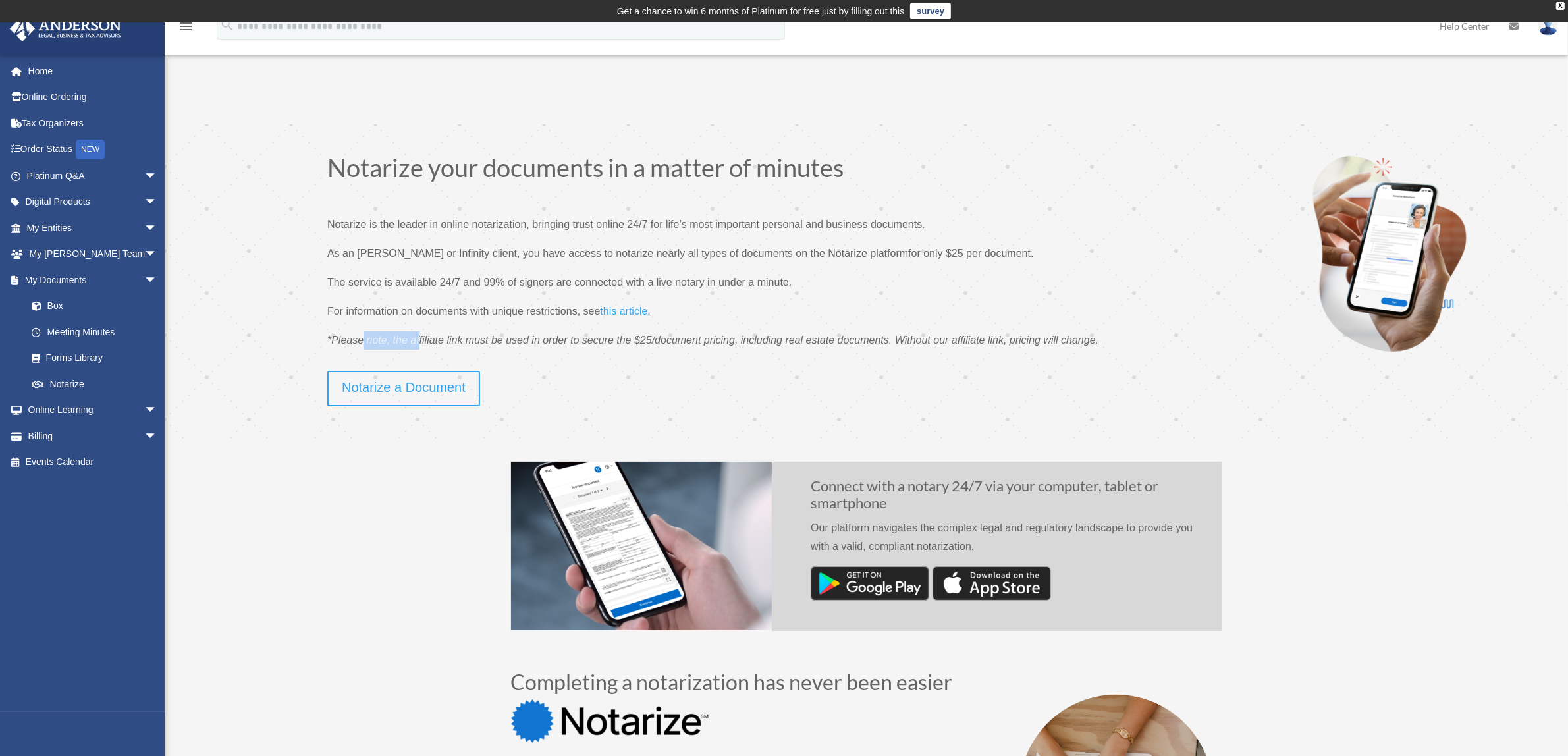
drag, startPoint x: 361, startPoint y: 341, endPoint x: 419, endPoint y: 341, distance: 58.0
click at [419, 341] on span "*Please note, the affiliate link must be used in order to secure the $25/docume…" at bounding box center [713, 340] width 772 height 11
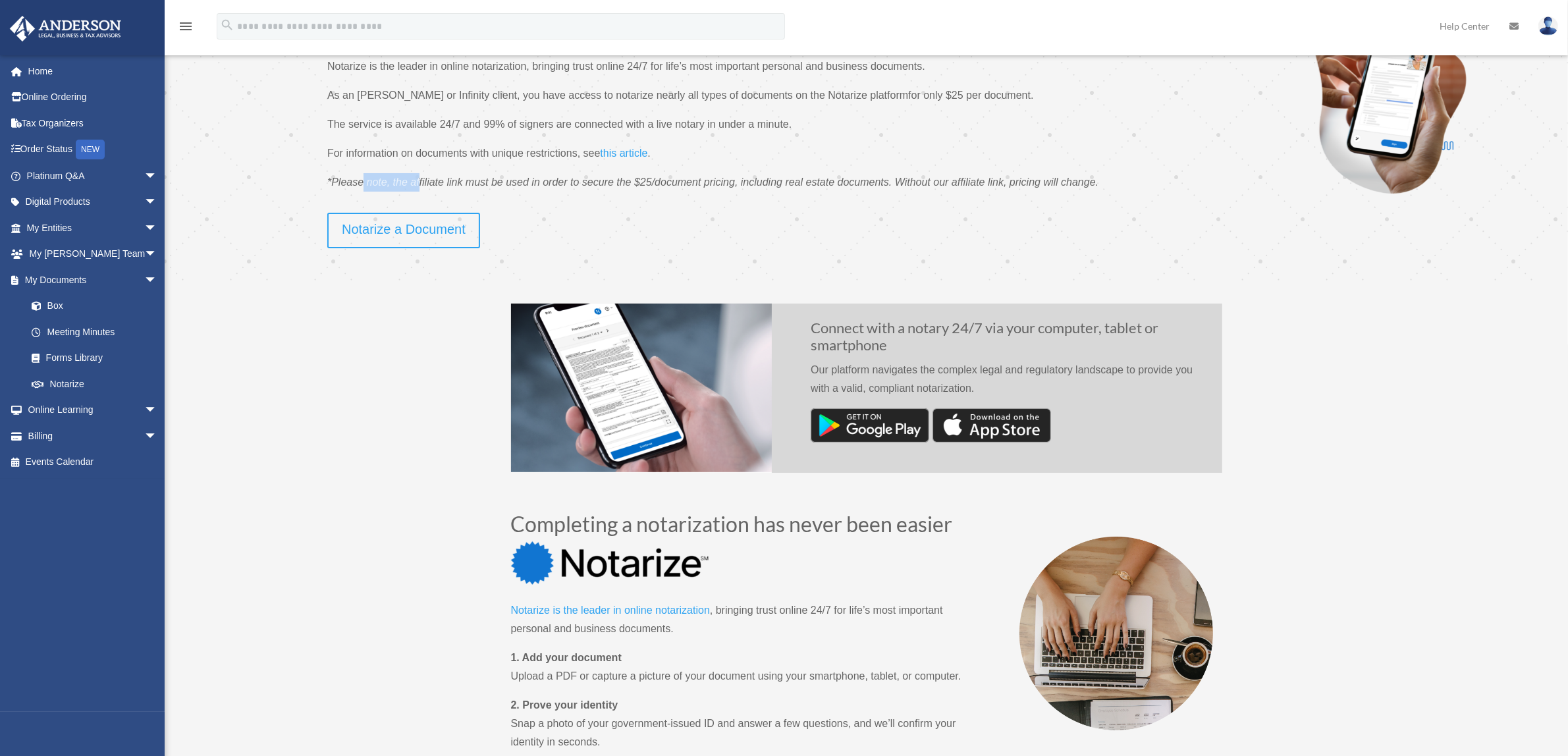
scroll to position [165, 0]
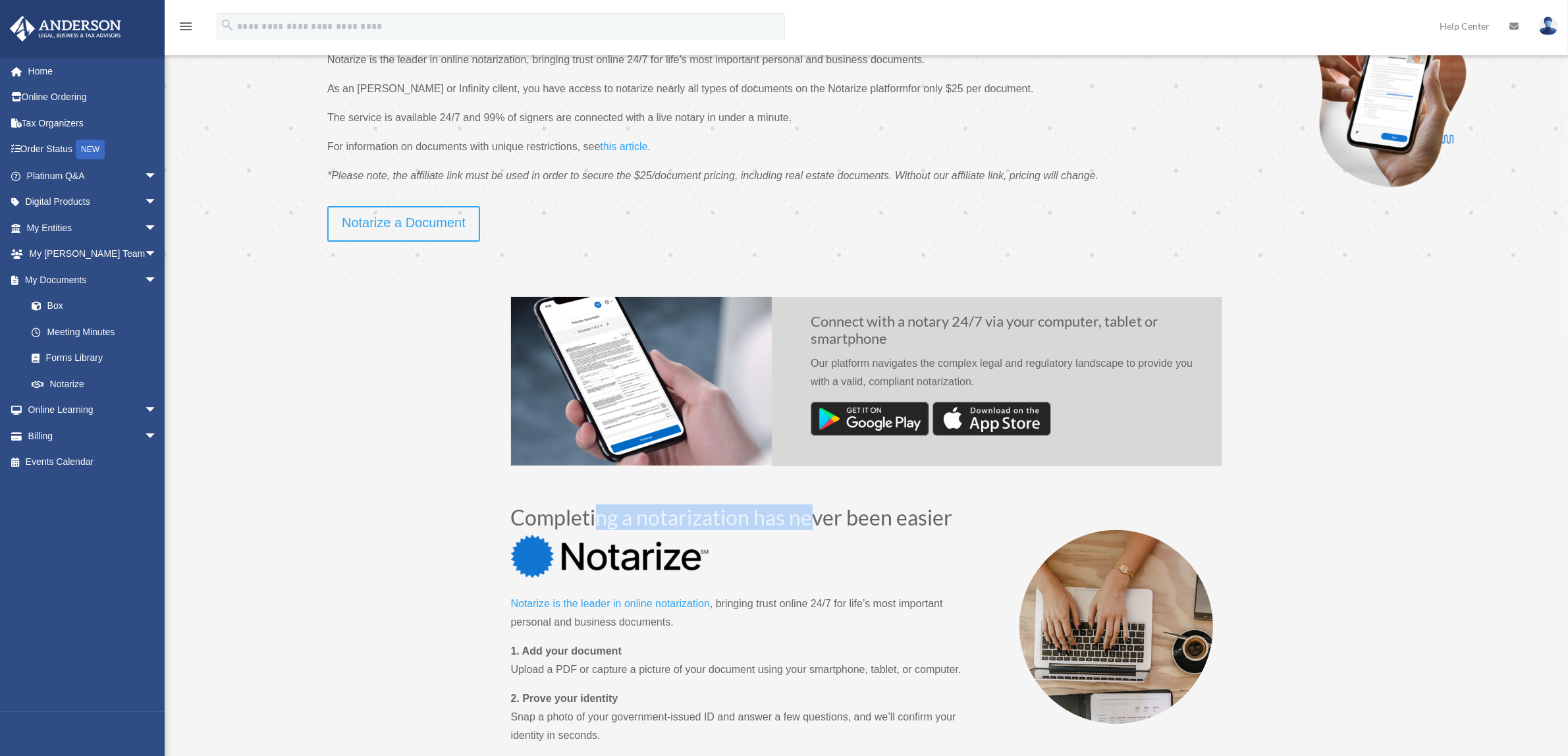
drag, startPoint x: 732, startPoint y: 514, endPoint x: 814, endPoint y: 519, distance: 82.2
click at [814, 519] on h2 "Completing a notarization has never been easier" at bounding box center [742, 521] width 461 height 27
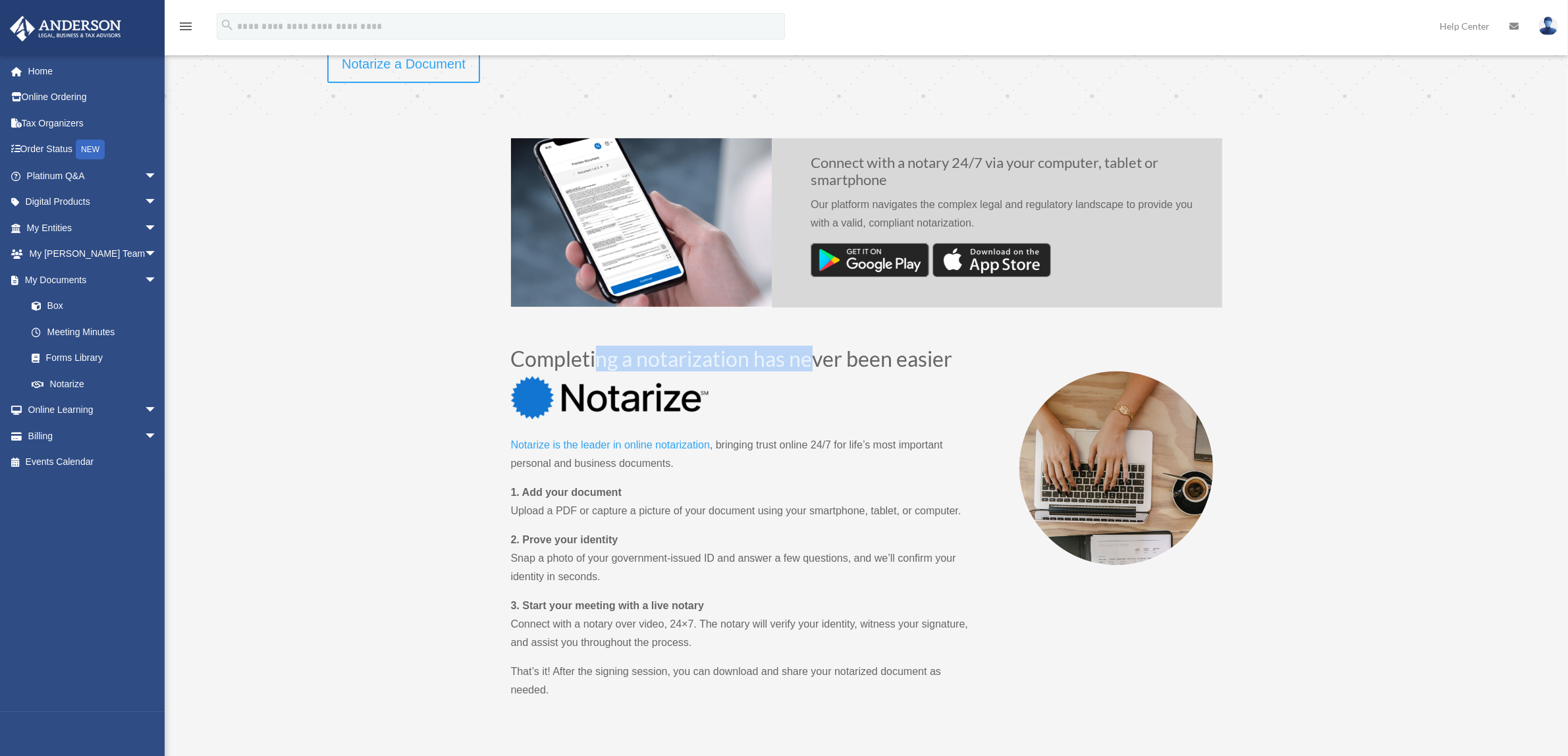
scroll to position [329, 0]
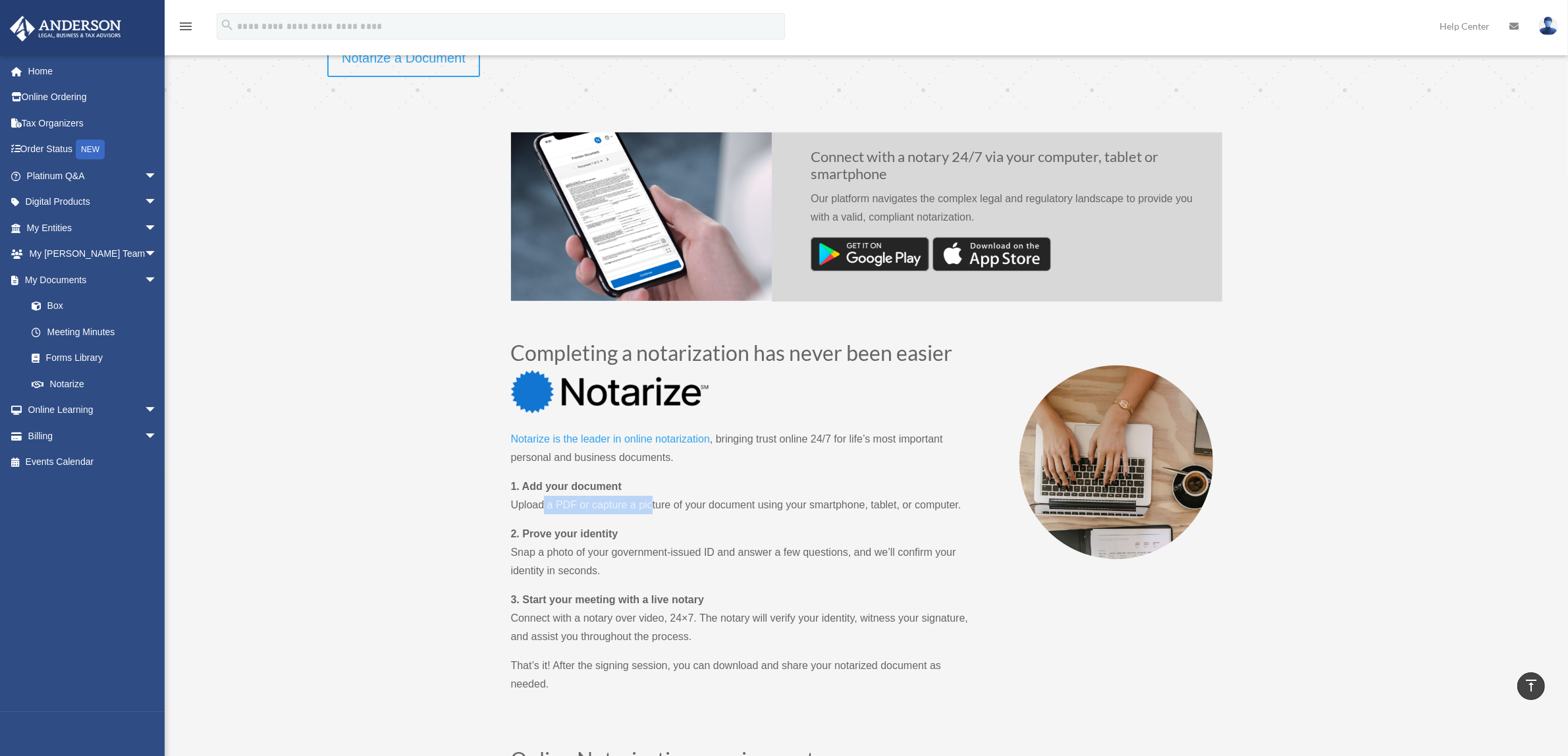
drag, startPoint x: 544, startPoint y: 504, endPoint x: 654, endPoint y: 501, distance: 110.0
click at [654, 501] on p "1. Add your document Upload a PDF or capture a picture of your document using y…" at bounding box center [742, 501] width 461 height 48
drag, startPoint x: 753, startPoint y: 507, endPoint x: 787, endPoint y: 507, distance: 34.0
click at [754, 507] on p "1. Add your document Upload a PDF or capture a picture of your document using y…" at bounding box center [742, 501] width 461 height 48
drag, startPoint x: 852, startPoint y: 499, endPoint x: 564, endPoint y: 511, distance: 288.2
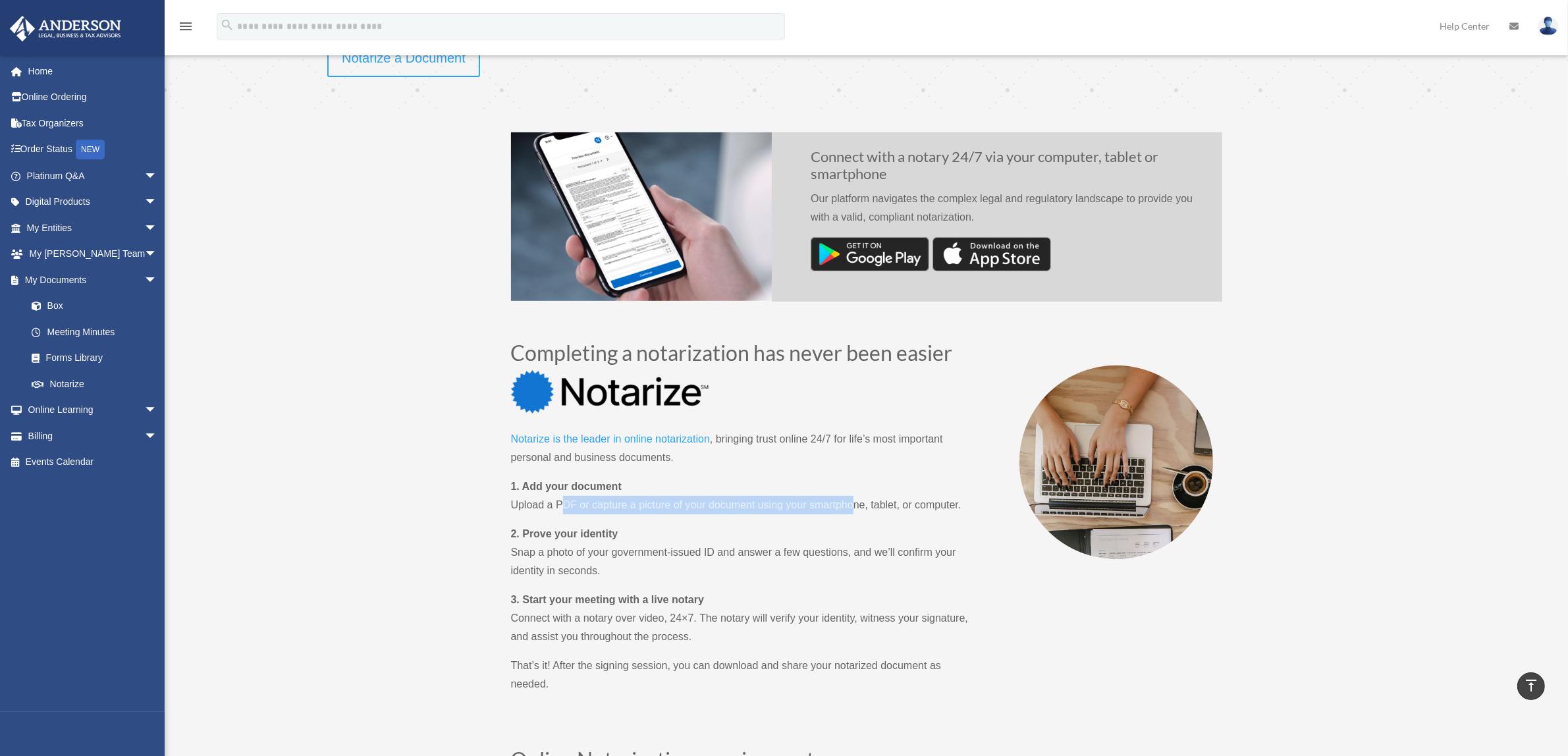
click at [562, 507] on p "1. Add your document Upload a PDF or capture a picture of your document using y…" at bounding box center [742, 501] width 461 height 48
click at [559, 573] on p "2. Prove your identity Snap a photo of your government-issued ID and answer a f…" at bounding box center [742, 557] width 461 height 65
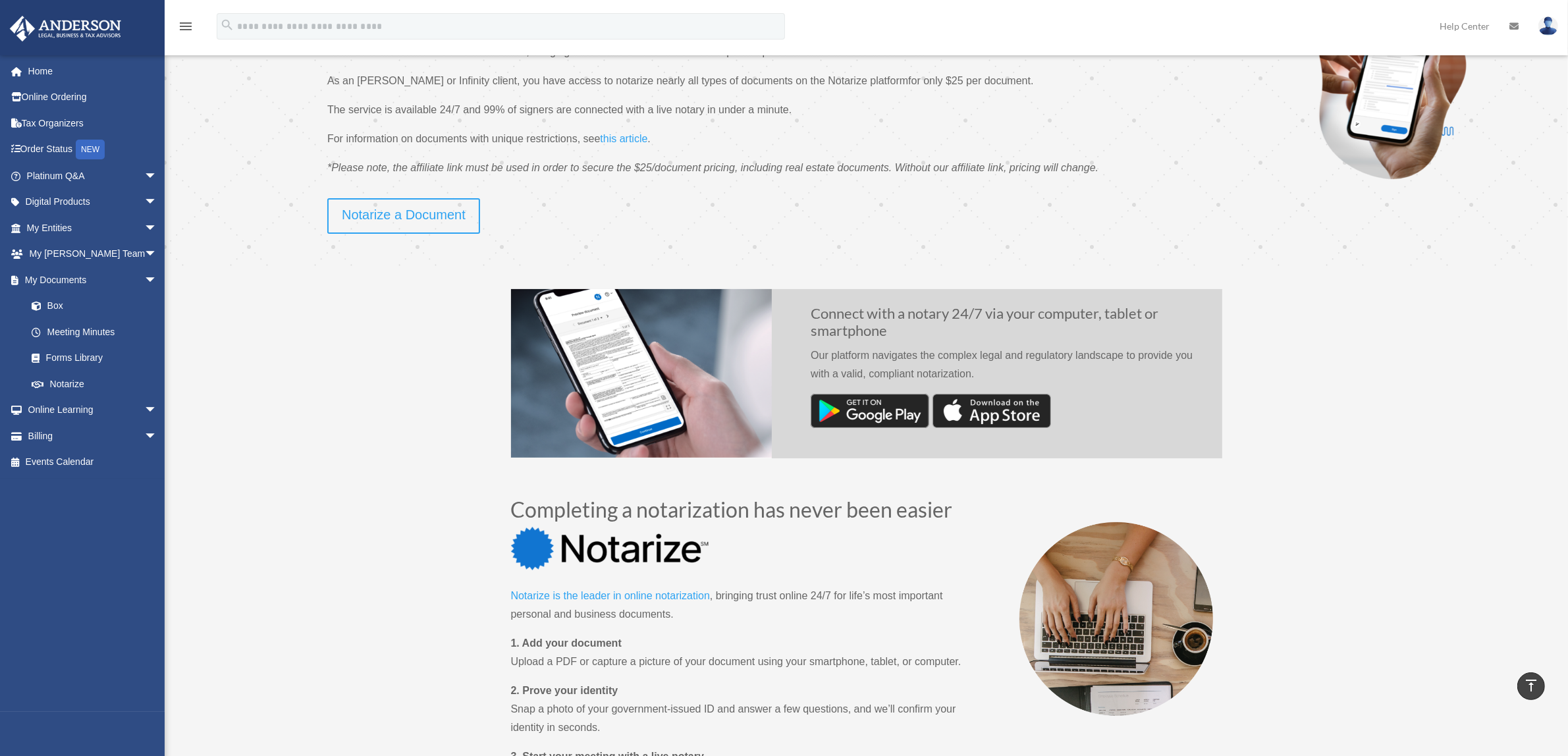
scroll to position [0, 0]
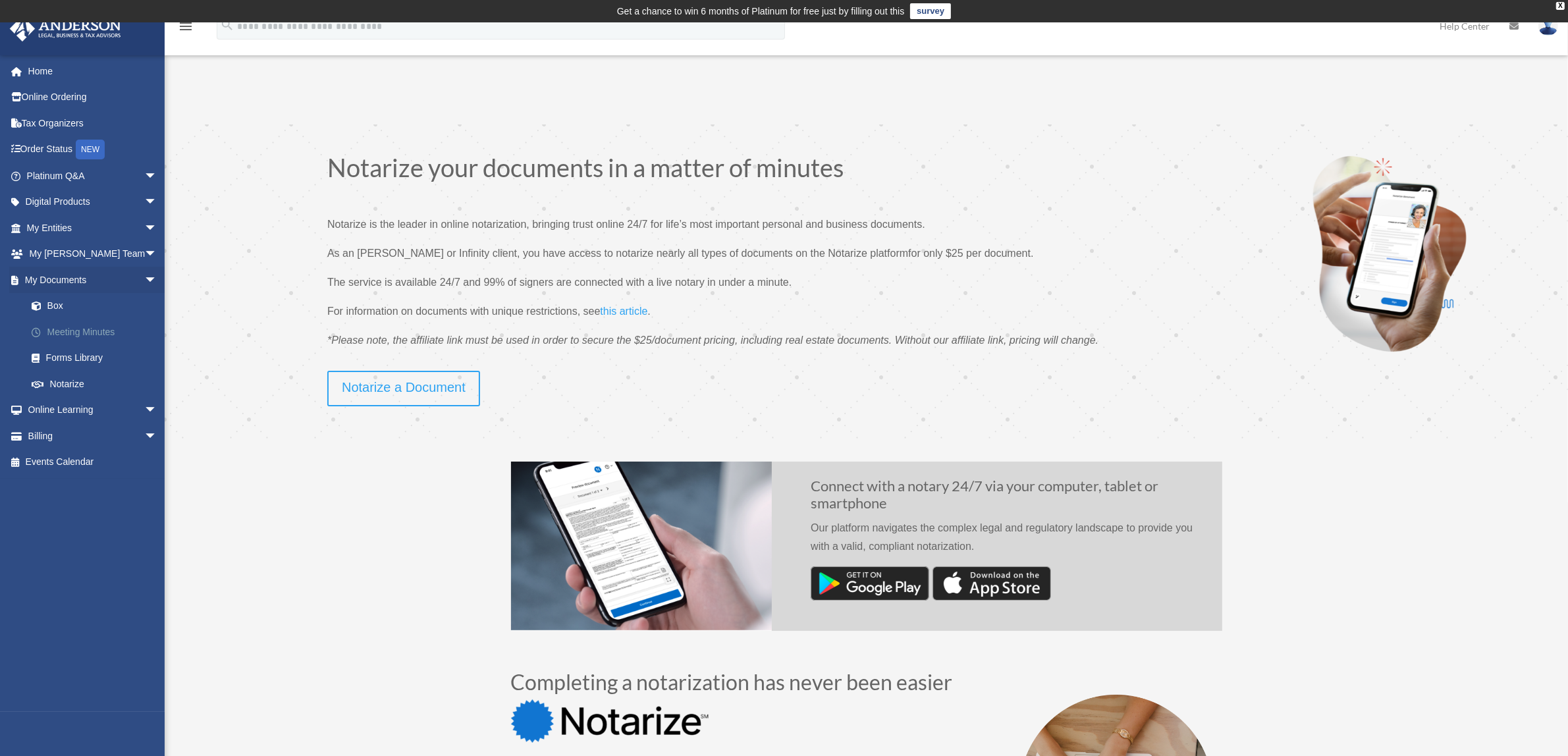
click at [82, 330] on link "Meeting Minutes" at bounding box center [98, 331] width 159 height 26
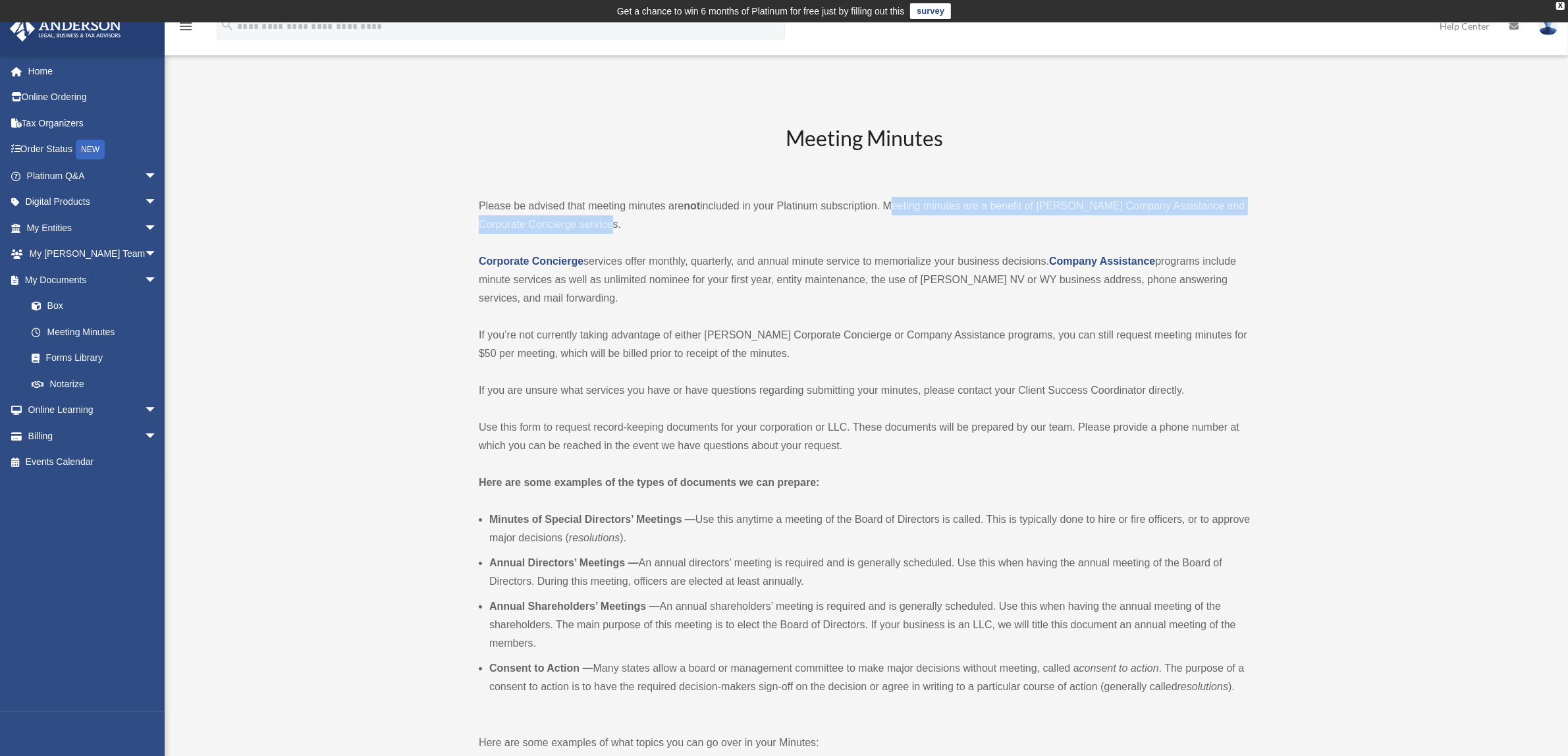
drag, startPoint x: 888, startPoint y: 205, endPoint x: 889, endPoint y: 219, distance: 14.0
click at [889, 219] on p "Please be advised that meeting minutes are not included in your Platinum subscr…" at bounding box center [865, 216] width 772 height 37
click at [591, 296] on p "Corporate Concierge services offer monthly, quarterly, and annual minute servic…" at bounding box center [865, 279] width 772 height 56
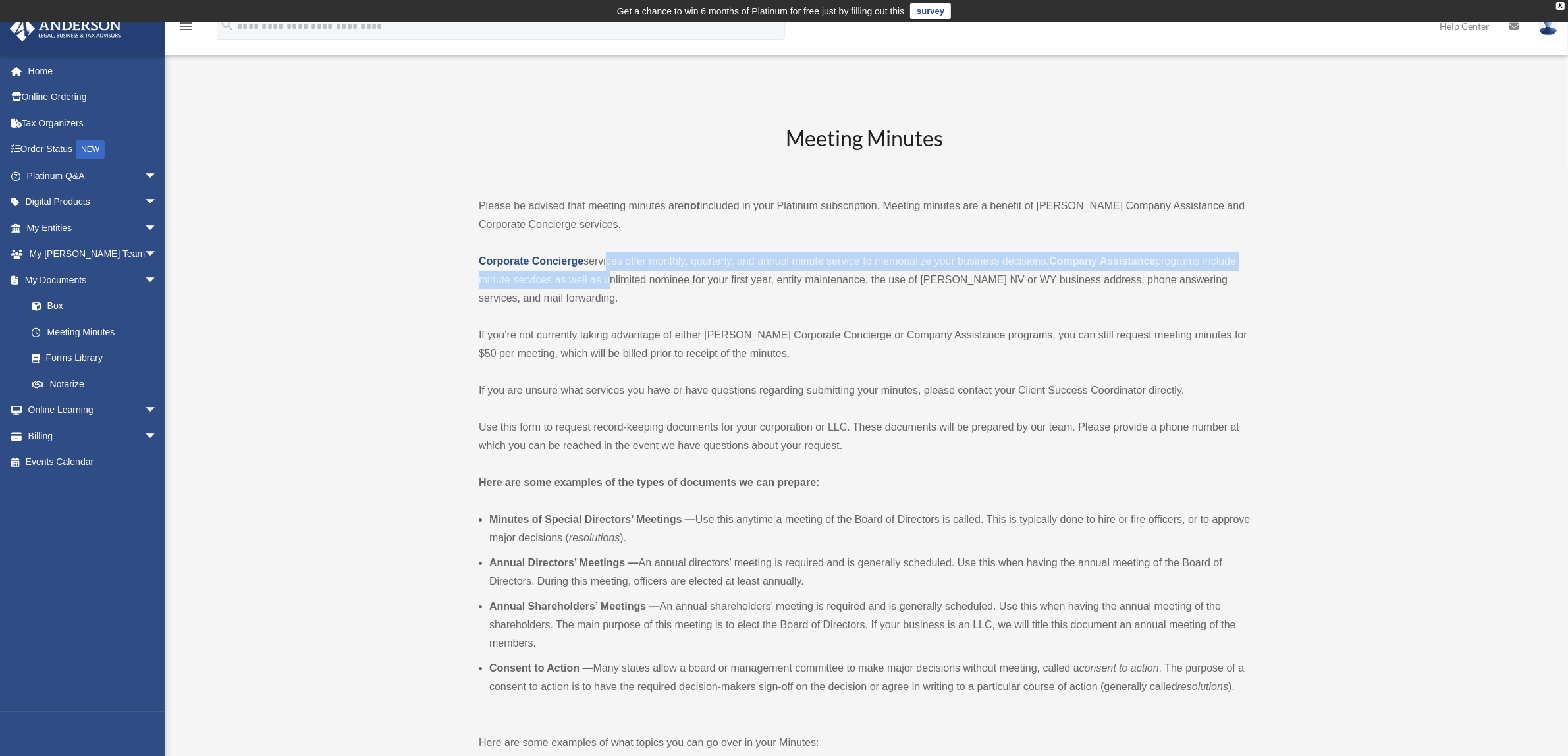
drag, startPoint x: 606, startPoint y: 261, endPoint x: 606, endPoint y: 273, distance: 12.0
click at [606, 273] on p "Corporate Concierge services offer monthly, quarterly, and annual minute servic…" at bounding box center [865, 279] width 772 height 56
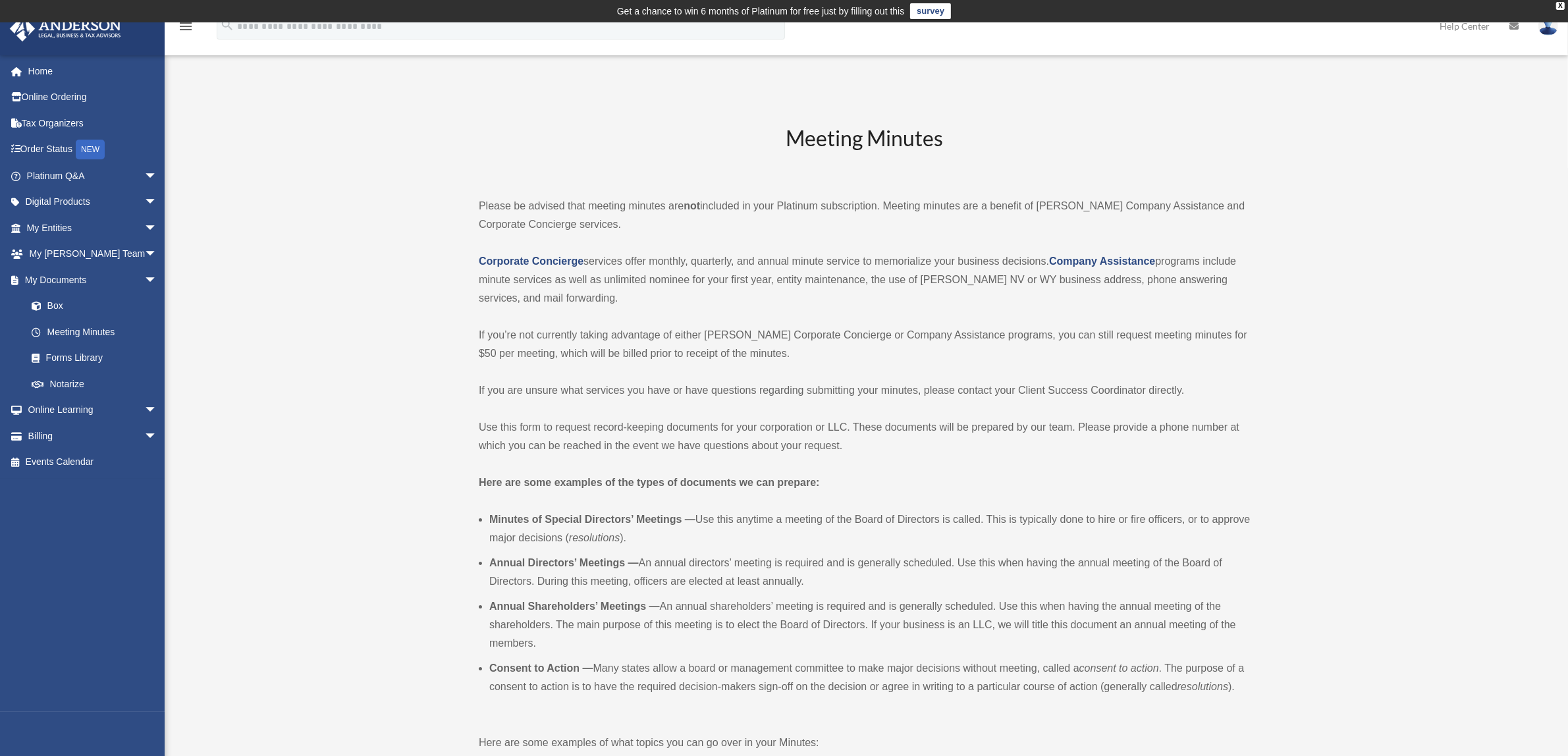
click at [598, 305] on p "Corporate Concierge services offer monthly, quarterly, and annual minute servic…" at bounding box center [865, 279] width 772 height 56
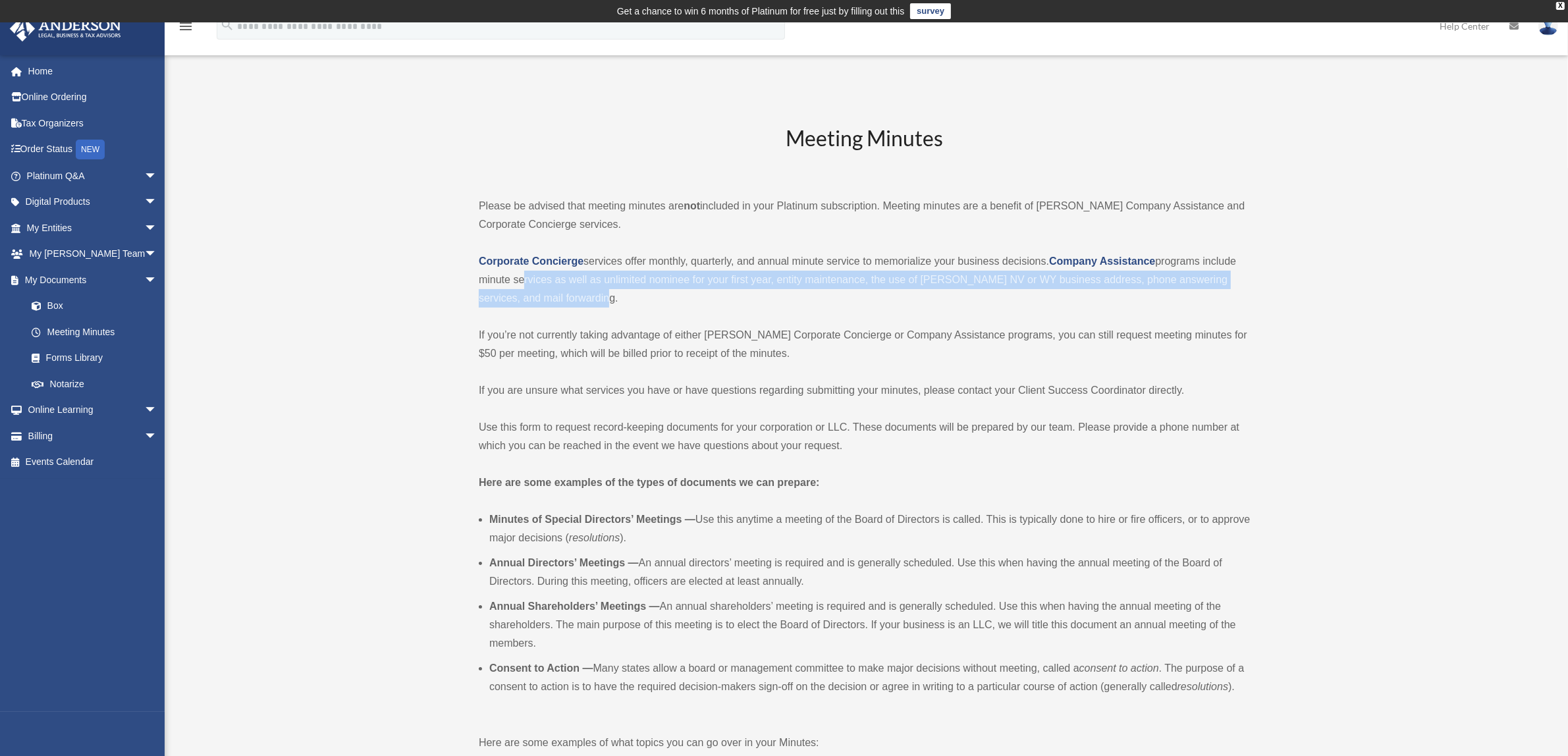
drag, startPoint x: 561, startPoint y: 290, endPoint x: 518, endPoint y: 280, distance: 44.1
click at [518, 280] on p "Corporate Concierge services offer monthly, quarterly, and annual minute servic…" at bounding box center [865, 279] width 772 height 56
click at [975, 302] on p "Corporate Concierge services offer monthly, quarterly, and annual minute servic…" at bounding box center [865, 279] width 772 height 56
click at [576, 303] on p "Corporate Concierge services offer monthly, quarterly, and annual minute servic…" at bounding box center [865, 279] width 772 height 56
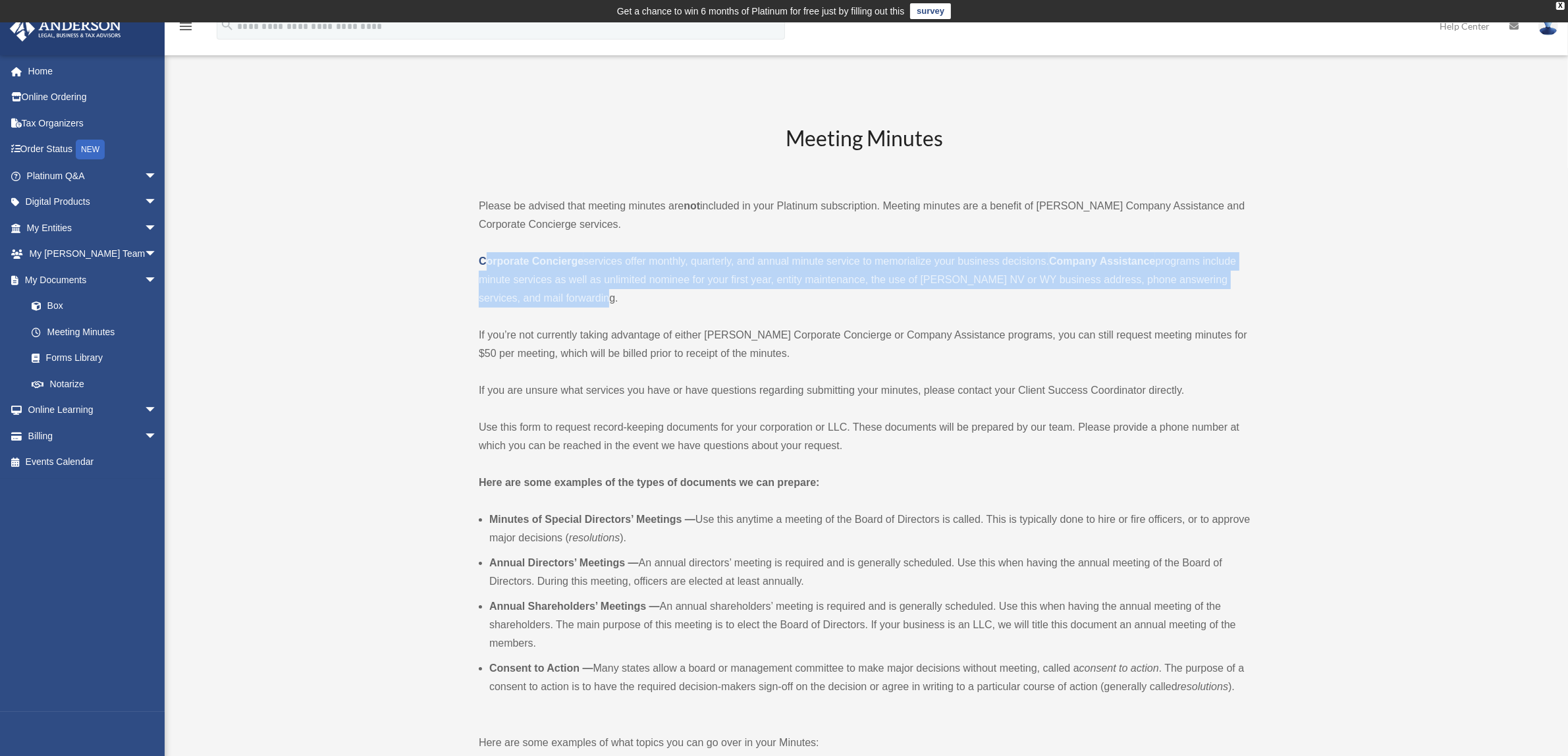
drag, startPoint x: 581, startPoint y: 295, endPoint x: 473, endPoint y: 258, distance: 114.2
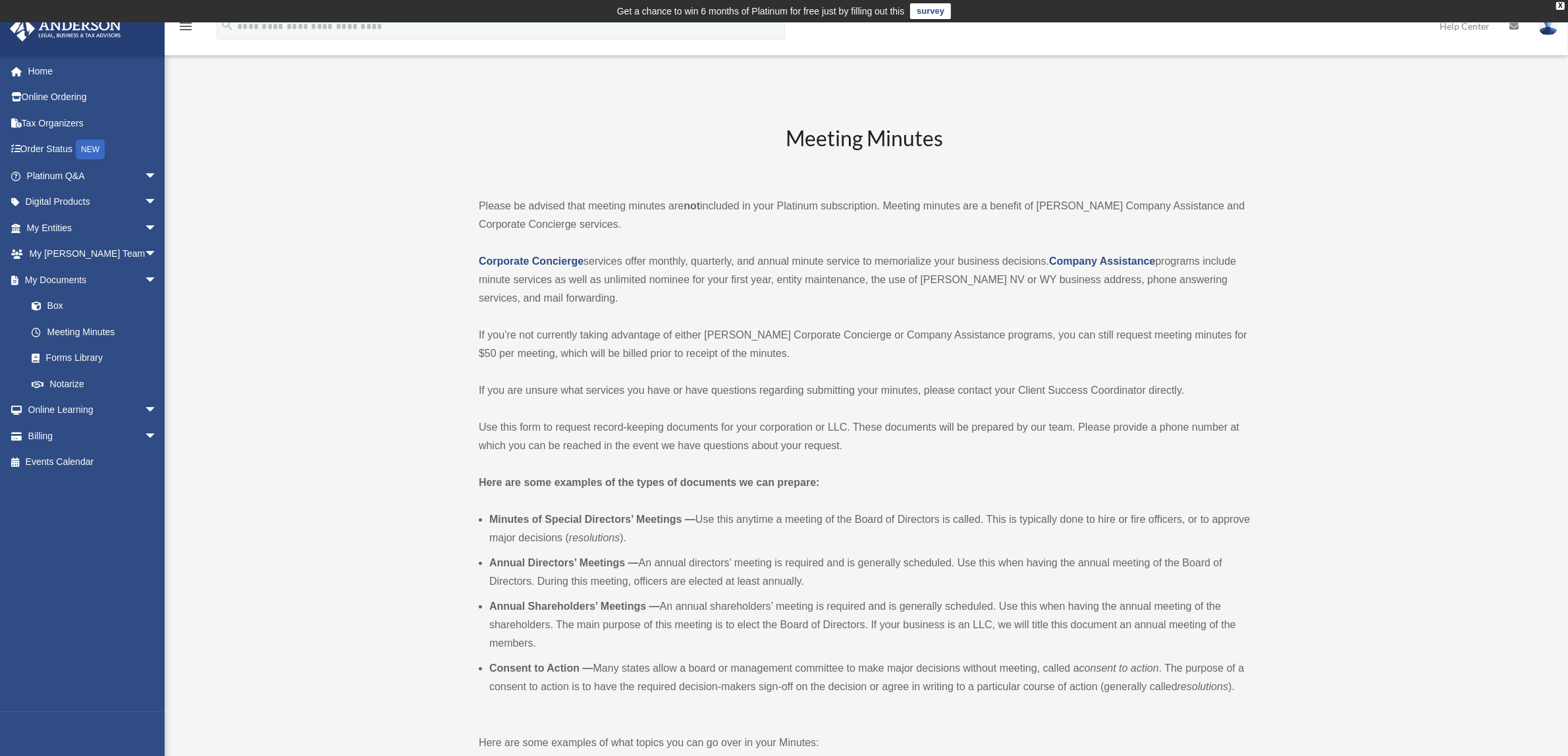
click at [530, 335] on p "If you’re not currently taking advantage of either Anderson’s Corporate Concier…" at bounding box center [865, 345] width 772 height 37
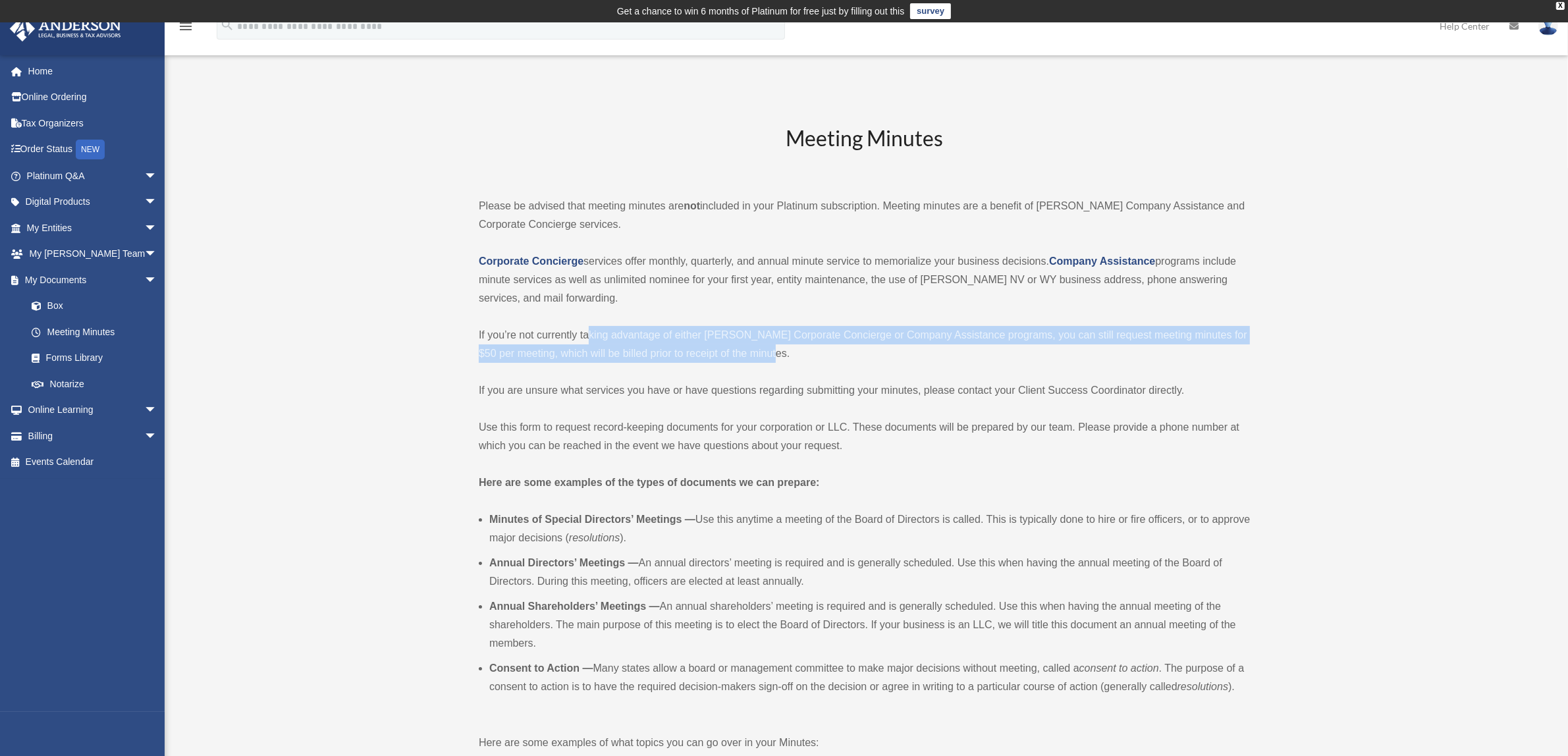
drag, startPoint x: 782, startPoint y: 353, endPoint x: 587, endPoint y: 338, distance: 195.6
click at [587, 338] on p "If you’re not currently taking advantage of either Anderson’s Corporate Concier…" at bounding box center [865, 345] width 772 height 37
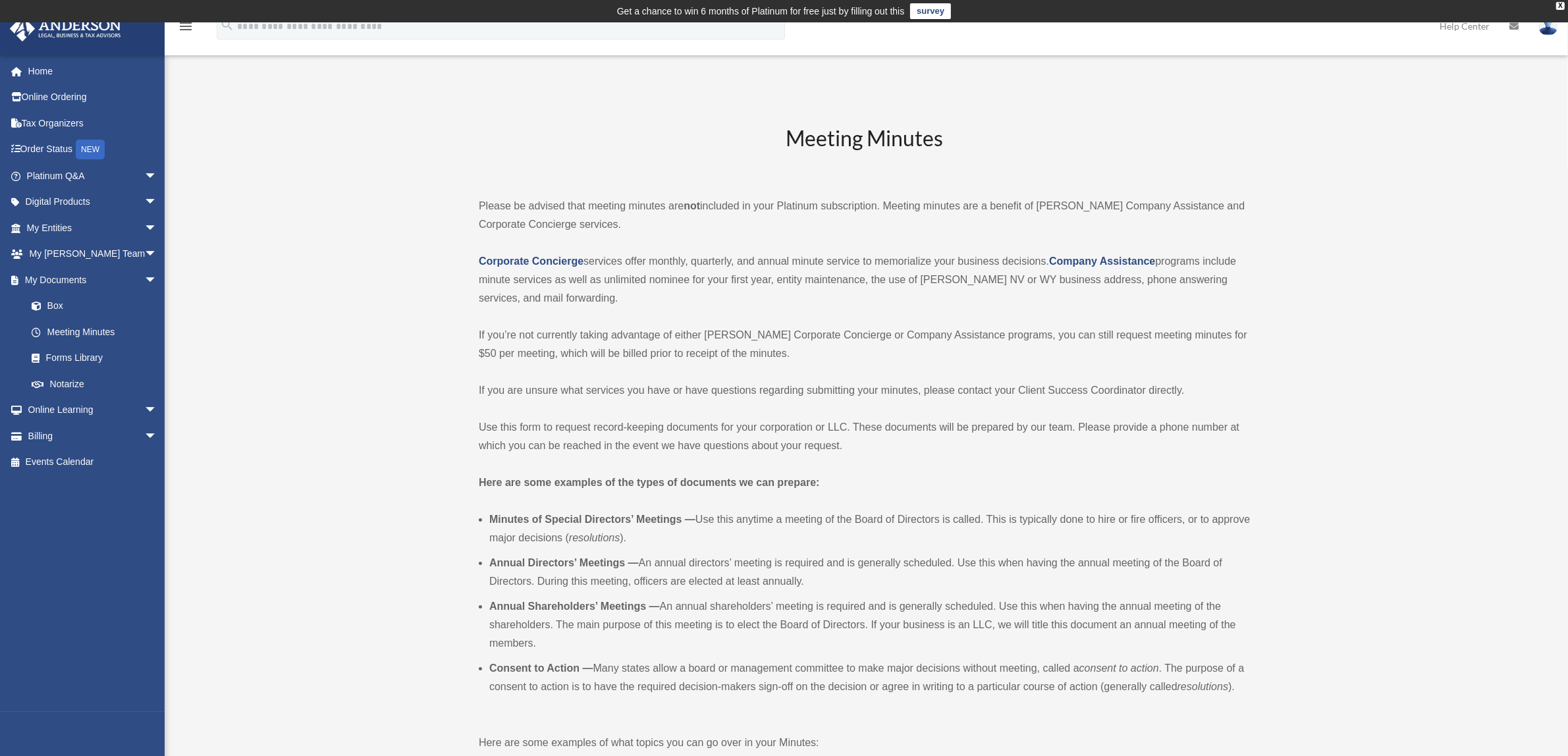
click at [547, 410] on div "Meeting Minutes Please be advised that meeting minutes are not included in your…" at bounding box center [865, 595] width 772 height 942
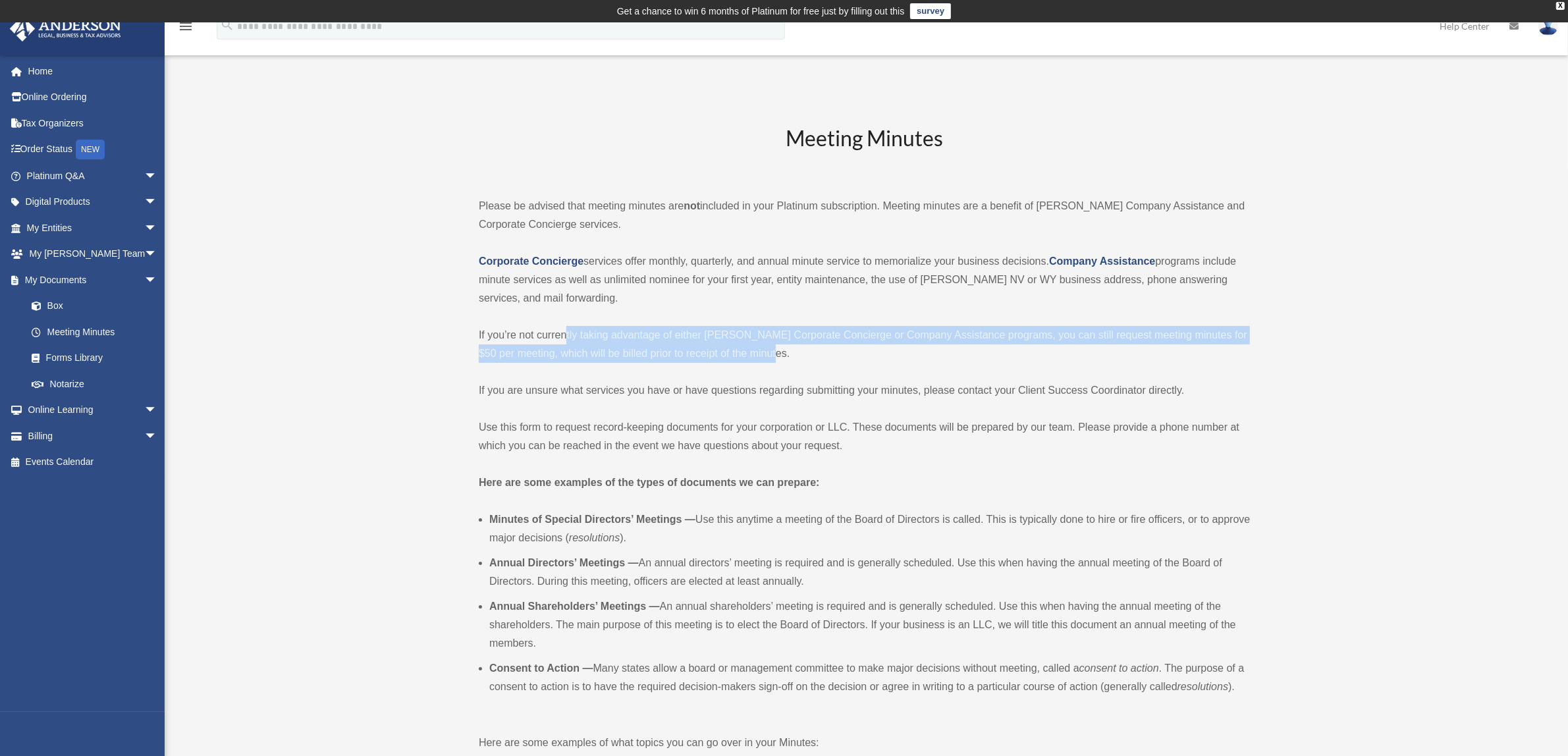
drag, startPoint x: 779, startPoint y: 351, endPoint x: 568, endPoint y: 343, distance: 211.2
click at [568, 343] on p "If you’re not currently taking advantage of either Anderson’s Corporate Concier…" at bounding box center [865, 345] width 772 height 37
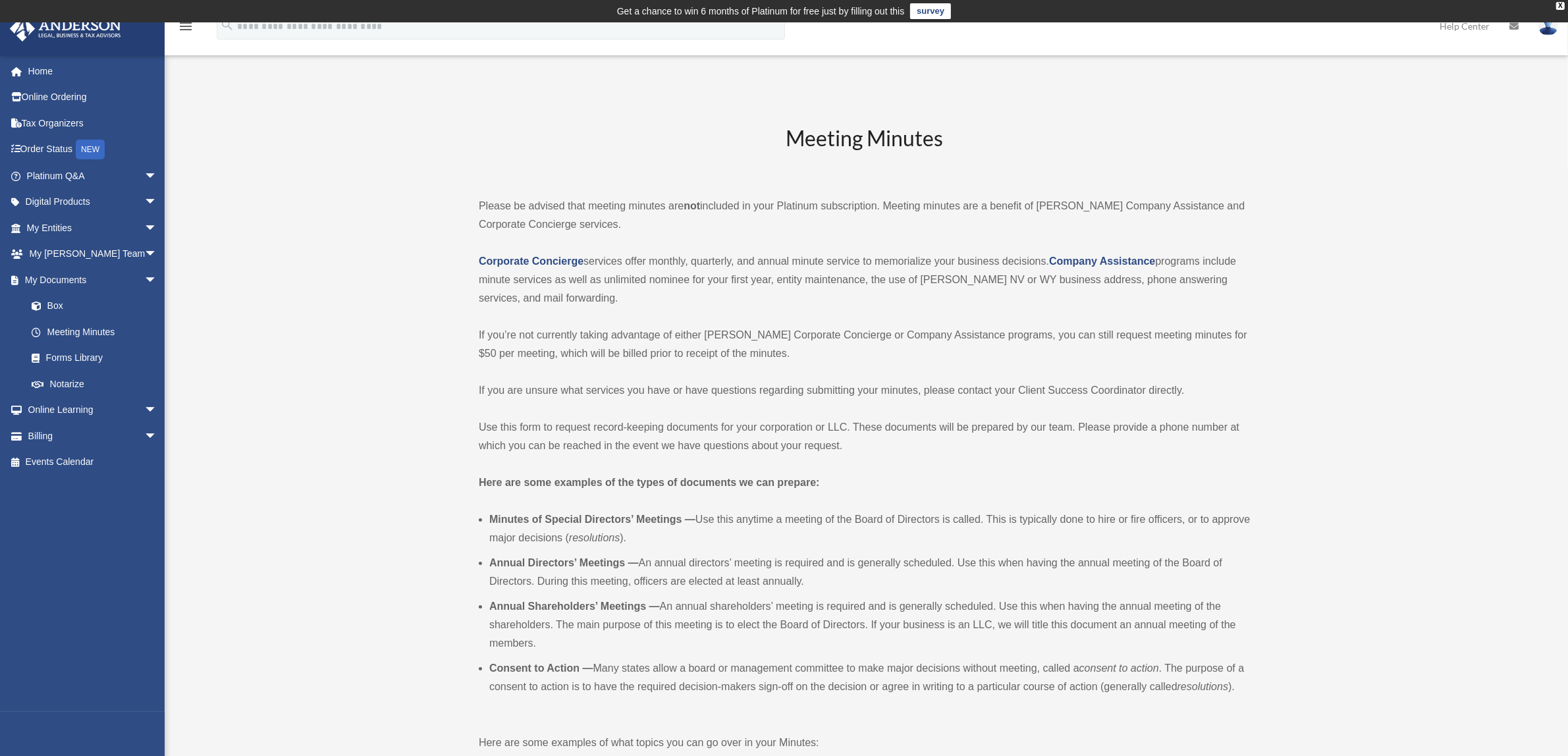
click at [507, 394] on p "If you are unsure what services you have or have questions regarding submitting…" at bounding box center [865, 390] width 772 height 19
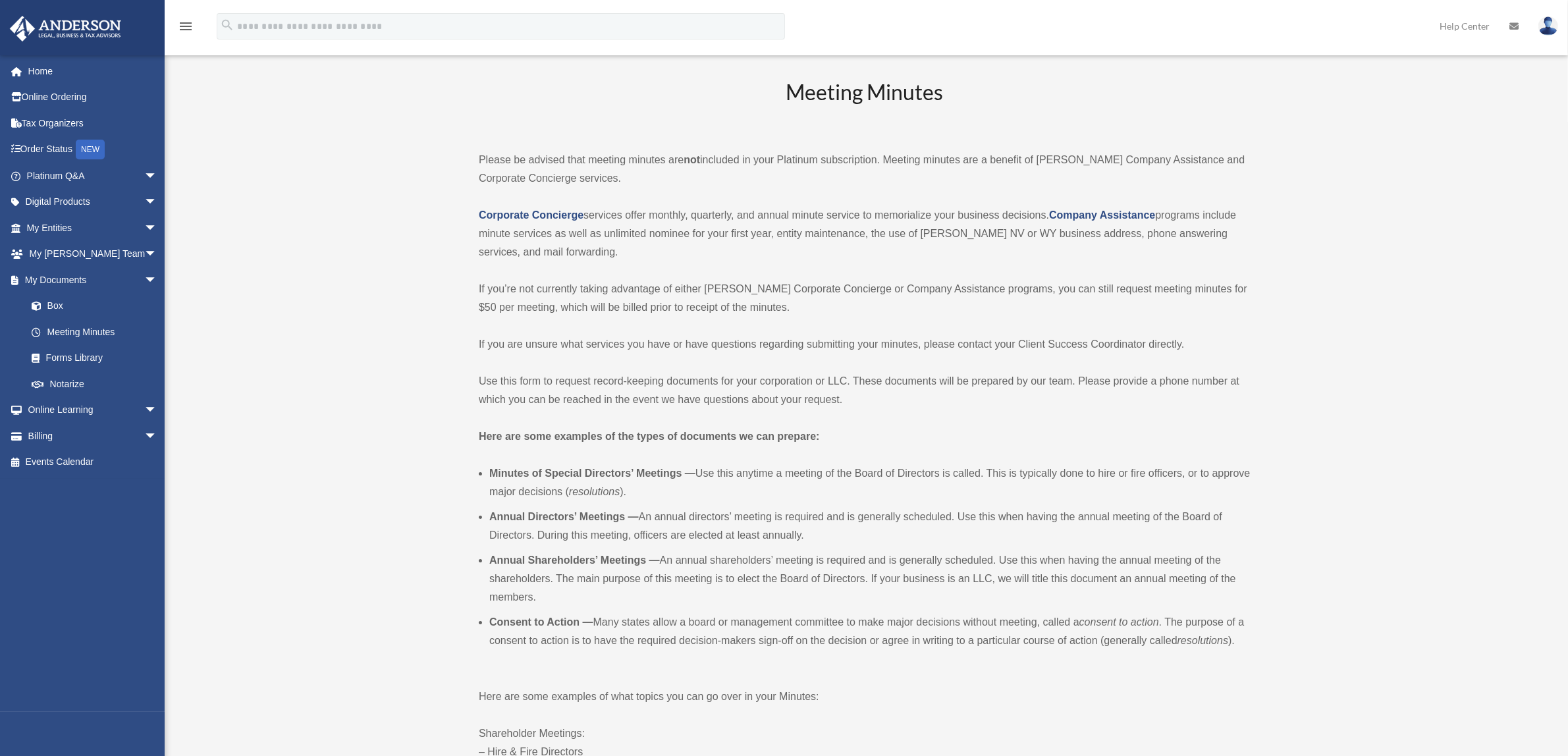
scroll to position [165, 0]
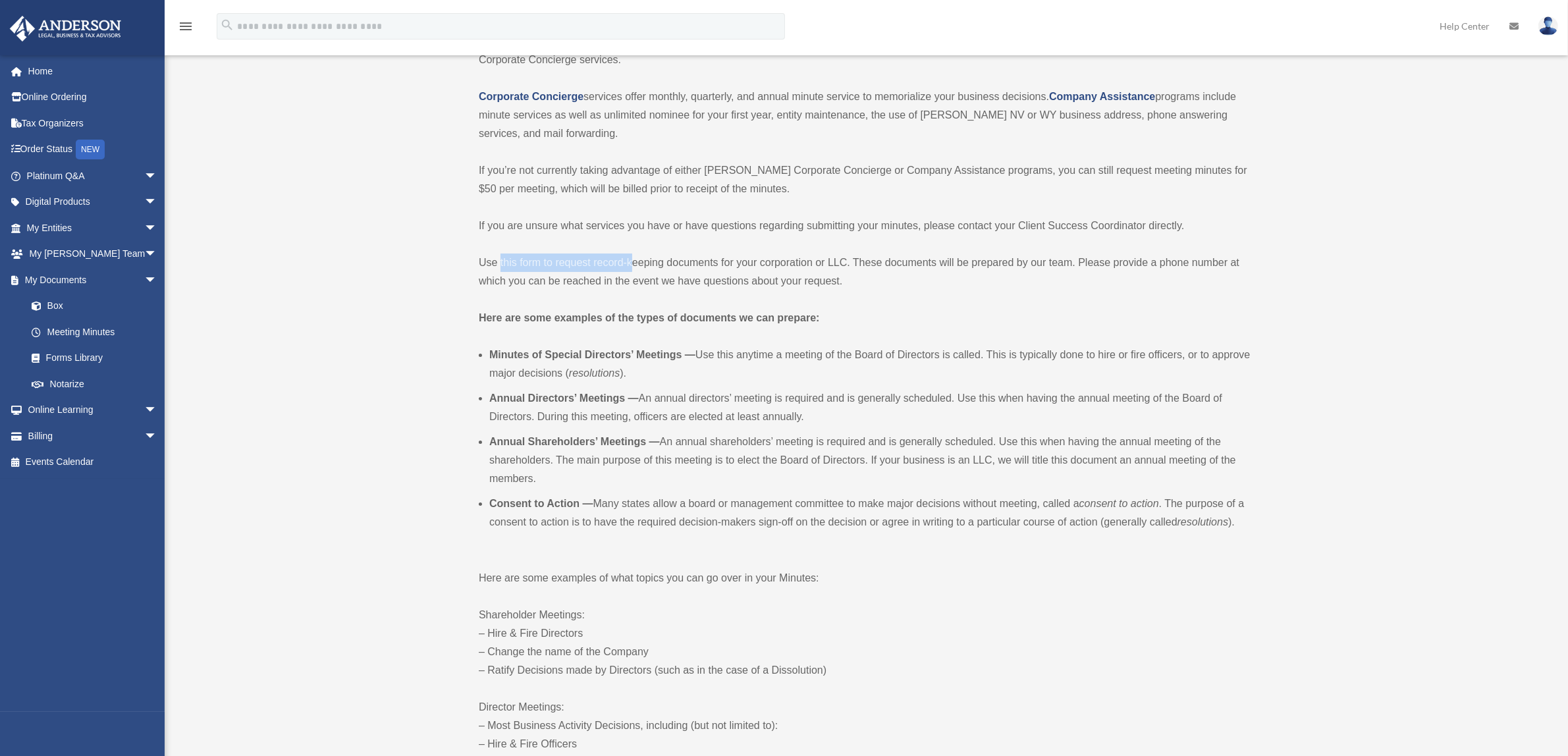
drag, startPoint x: 500, startPoint y: 262, endPoint x: 634, endPoint y: 265, distance: 134.0
click at [634, 265] on p "Use this form to request record-keeping documents for your corporation or LLC. …" at bounding box center [865, 273] width 772 height 37
click at [702, 275] on p "Use this form to request record-keeping documents for your corporation or LLC. …" at bounding box center [865, 273] width 772 height 37
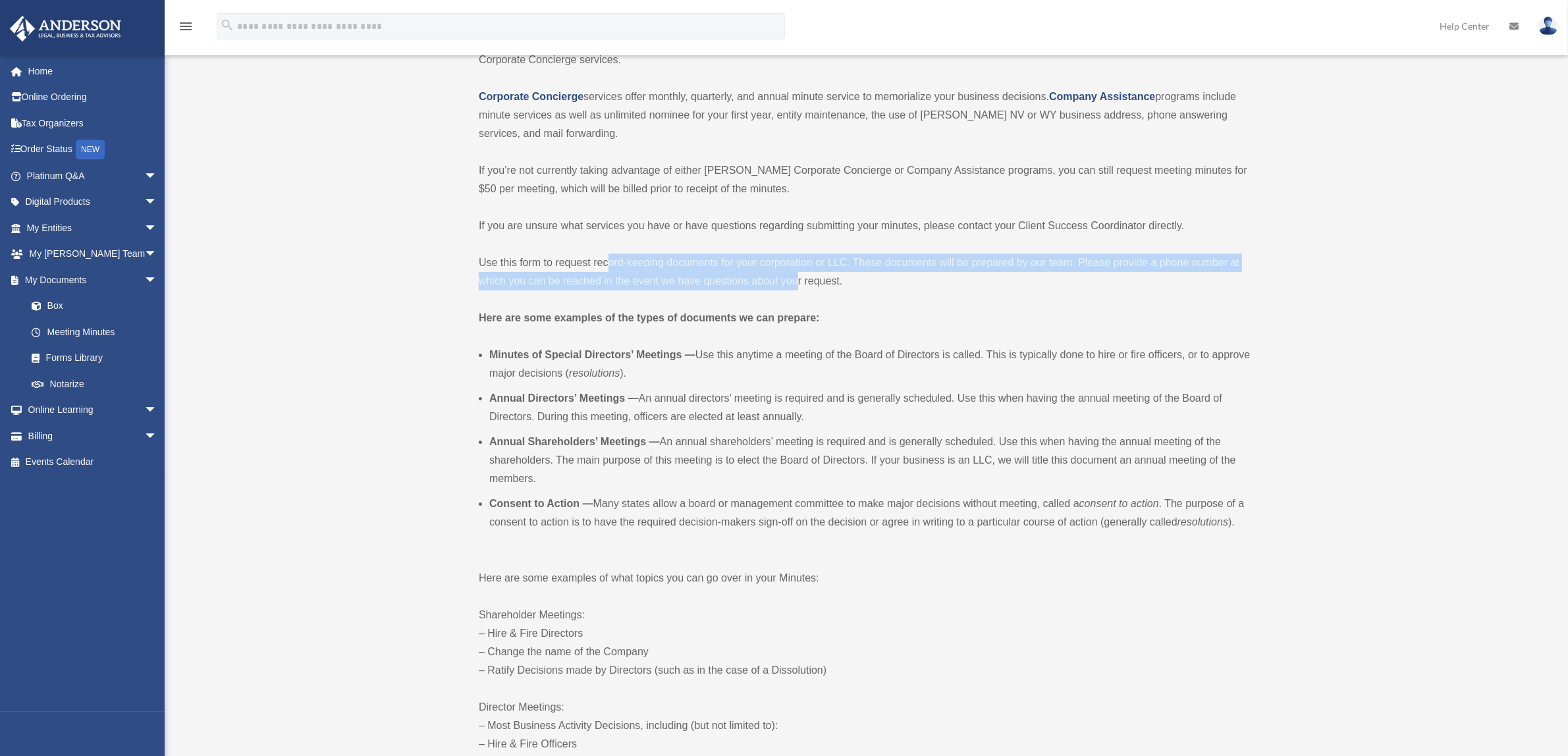
drag, startPoint x: 795, startPoint y: 272, endPoint x: 607, endPoint y: 266, distance: 188.1
click at [607, 266] on p "Use this form to request record-keeping documents for your corporation or LLC. …" at bounding box center [865, 273] width 772 height 37
click at [548, 258] on p "Use this form to request record-keeping documents for your corporation or LLC. …" at bounding box center [865, 273] width 772 height 37
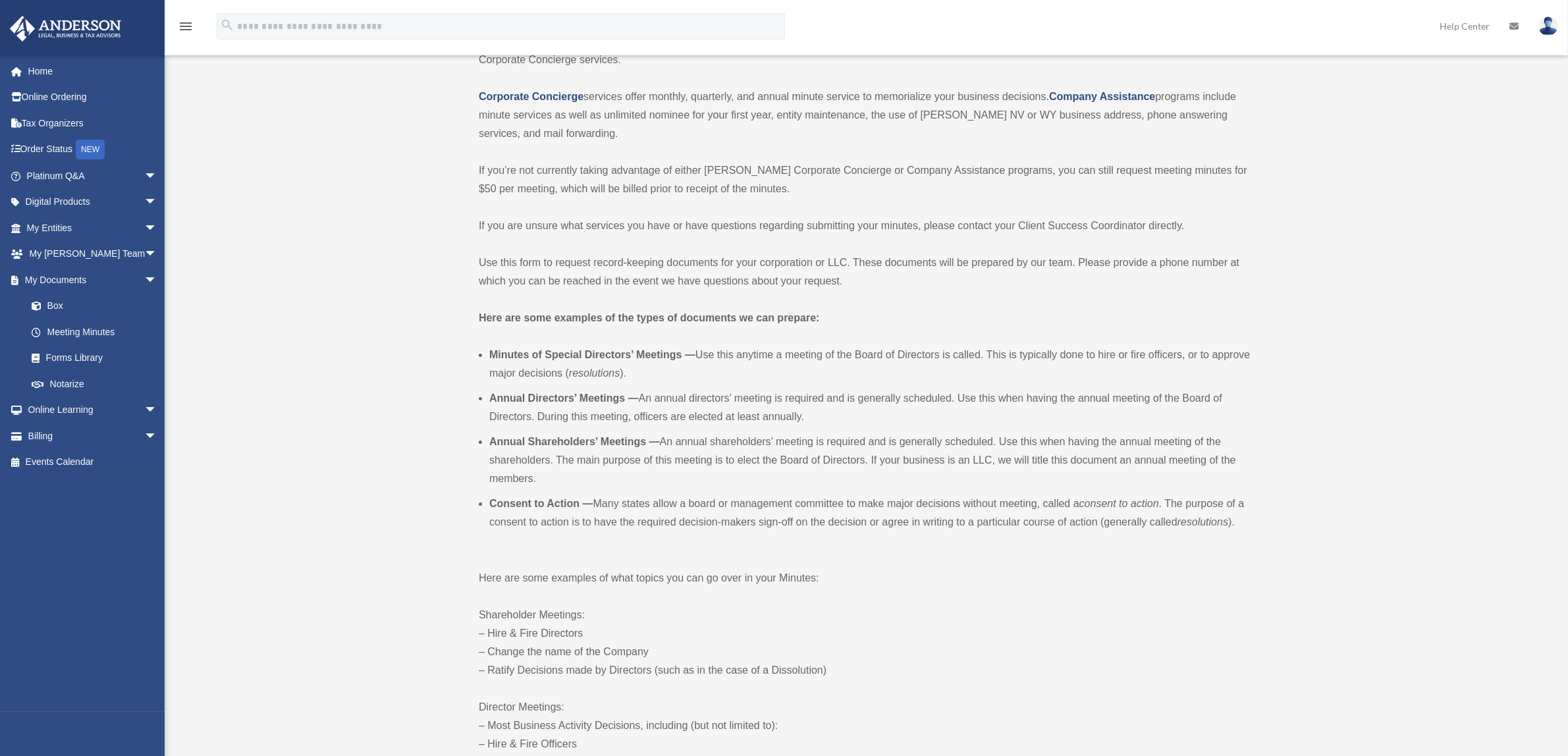
click at [512, 351] on b "Minutes of Special Directors’ Meetings —" at bounding box center [592, 354] width 206 height 11
click at [529, 400] on b "Annual Directors’ Meetings —" at bounding box center [564, 398] width 149 height 11
click at [521, 446] on b "Annual Shareholders’ Meetings —" at bounding box center [574, 441] width 171 height 11
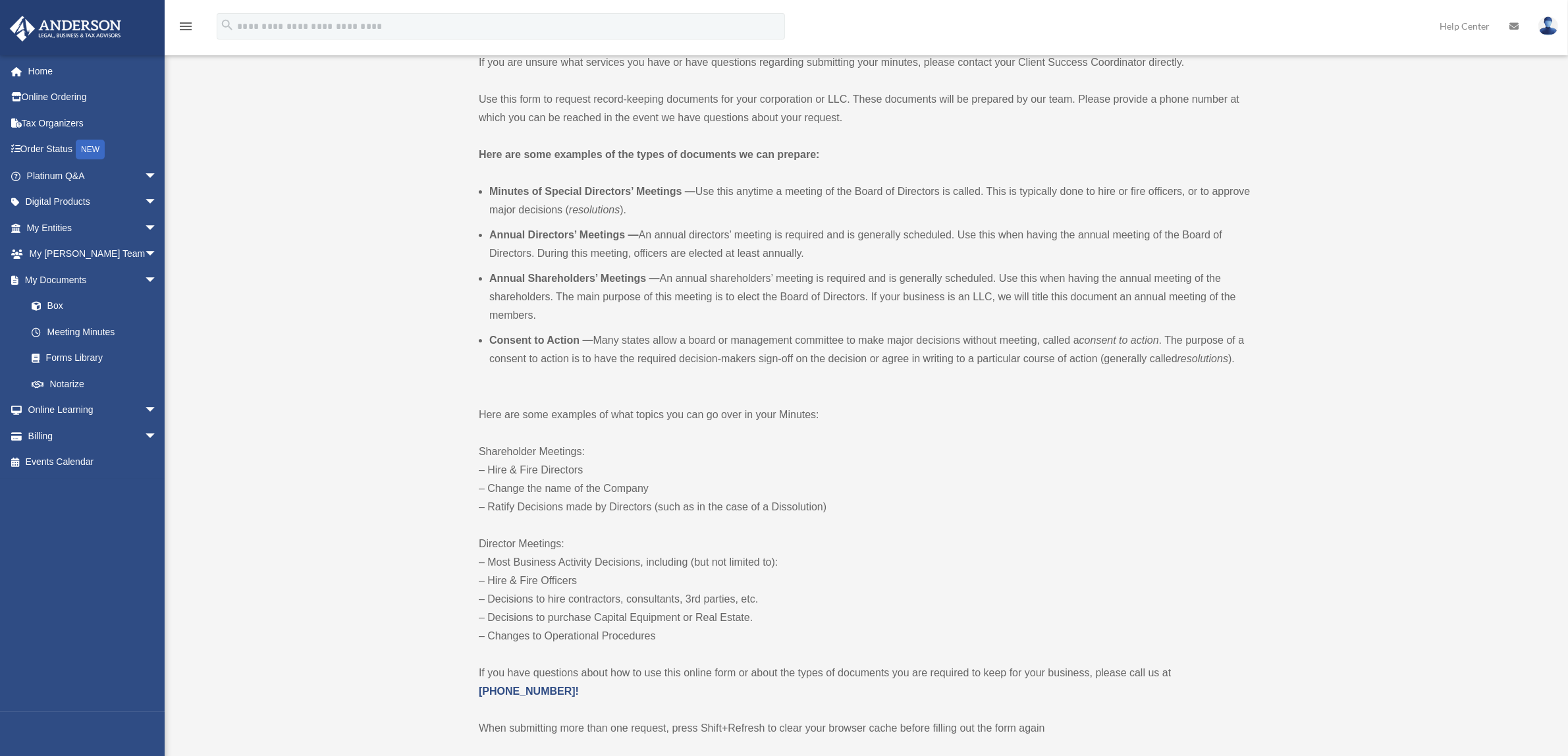
scroll to position [329, 0]
click at [529, 412] on p "Here are some examples of what topics you can go over in your Minutes:" at bounding box center [865, 413] width 772 height 19
click at [529, 468] on p "Shareholder Meetings: – Hire & Fire Directors – Change the name of the Company …" at bounding box center [865, 479] width 772 height 74
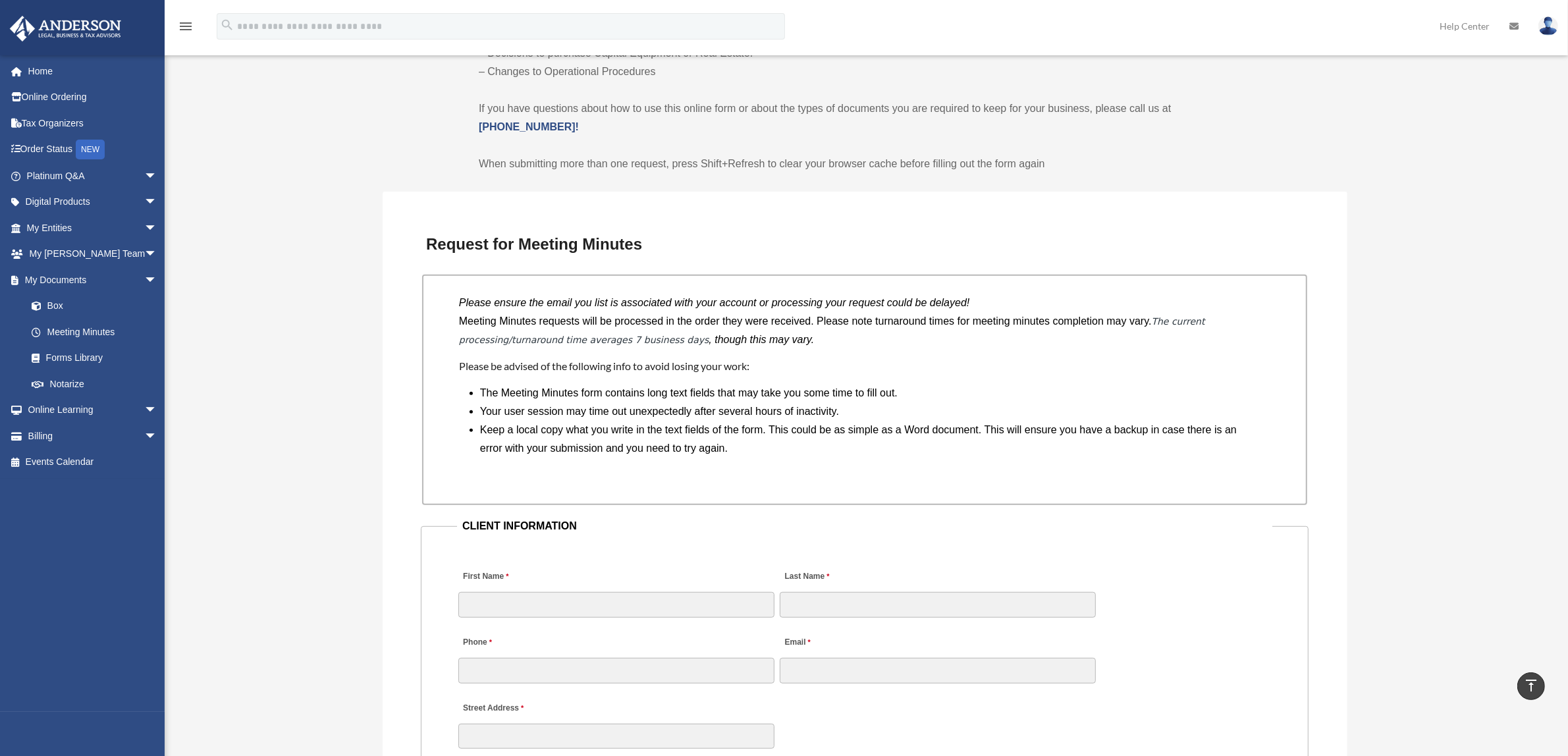
scroll to position [905, 0]
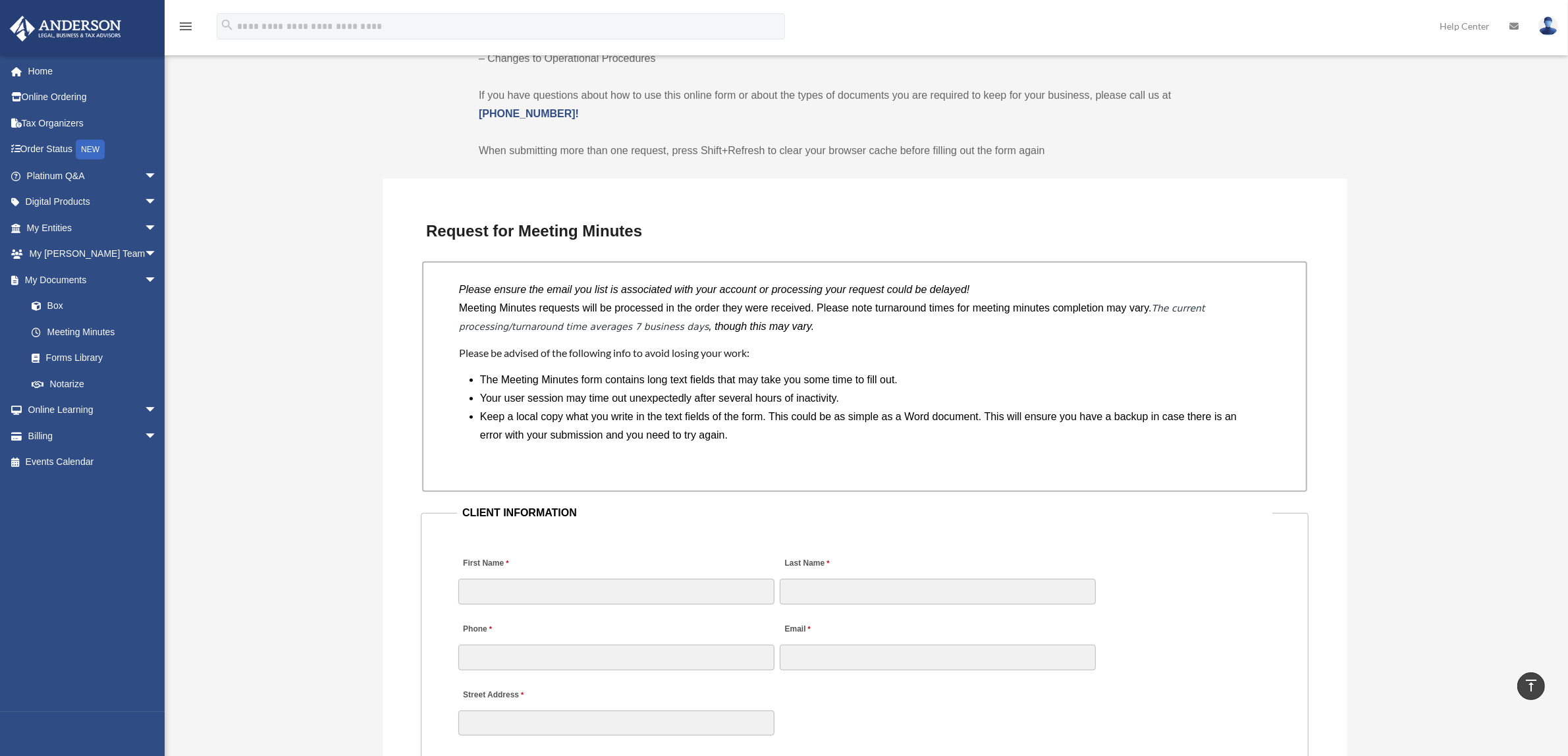
click at [561, 294] on p "Please ensure the email you list is associated with your account or processing …" at bounding box center [865, 289] width 812 height 19
drag, startPoint x: 571, startPoint y: 286, endPoint x: 690, endPoint y: 284, distance: 119.0
click at [690, 284] on icon "Please ensure the email you list is associated with your account or processing …" at bounding box center [714, 289] width 511 height 11
drag, startPoint x: 837, startPoint y: 305, endPoint x: 622, endPoint y: 315, distance: 215.2
click at [612, 310] on p "Meeting Minutes requests will be processed in the order they were received. Ple…" at bounding box center [865, 317] width 812 height 37
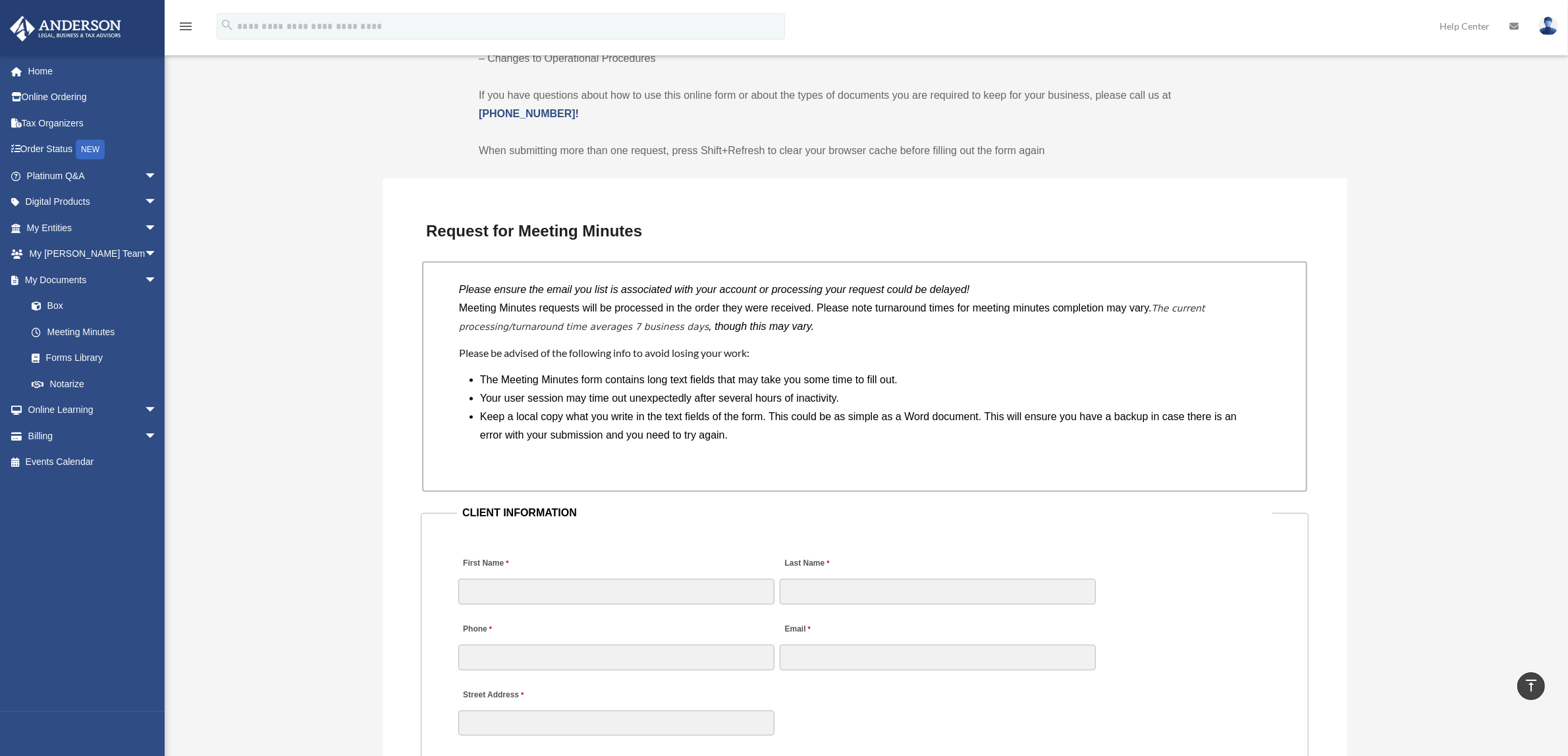
click at [516, 389] on li "Your user session may time out unexpectedly after several hours of inactivity." at bounding box center [870, 398] width 780 height 19
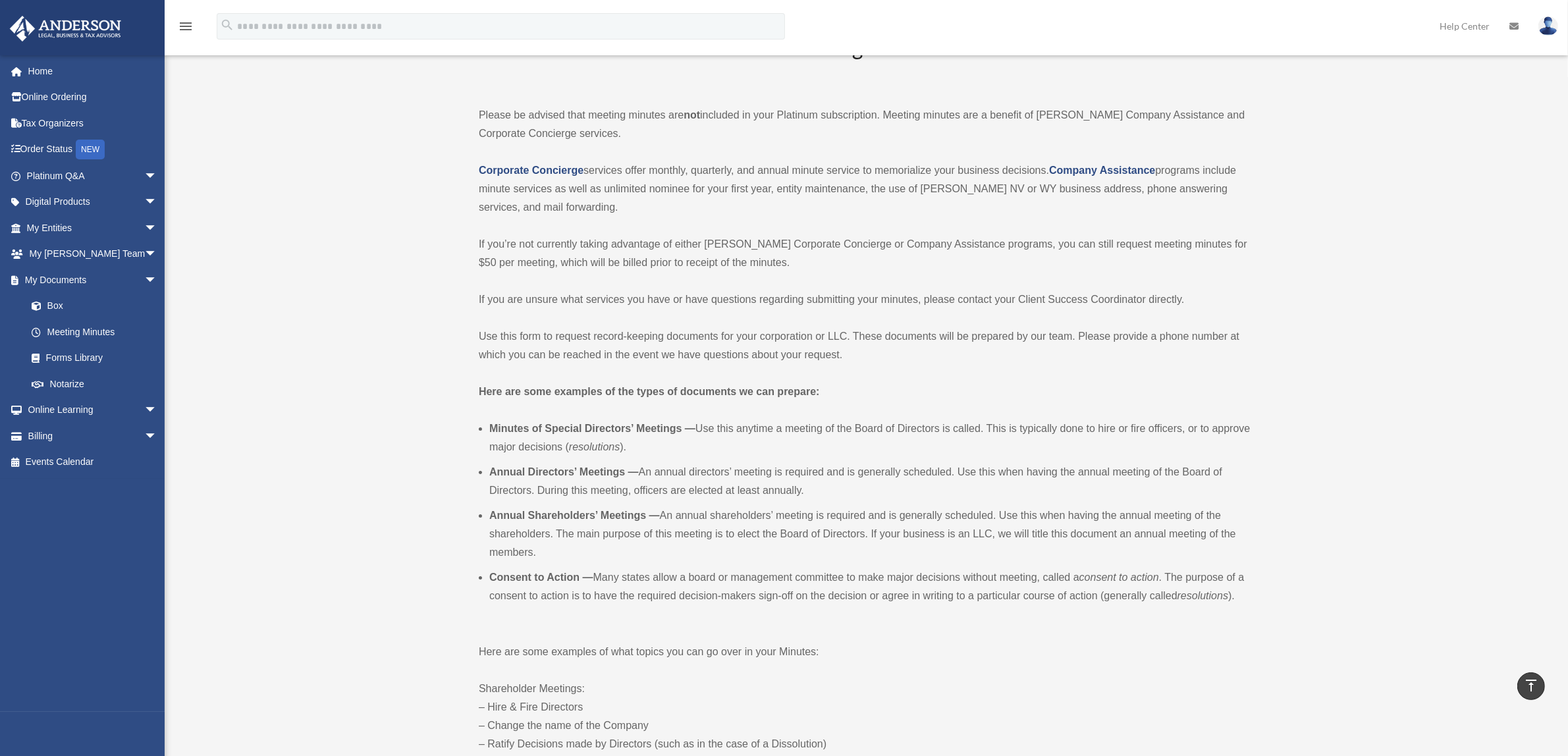
scroll to position [82, 0]
